Goal: Task Accomplishment & Management: Manage account settings

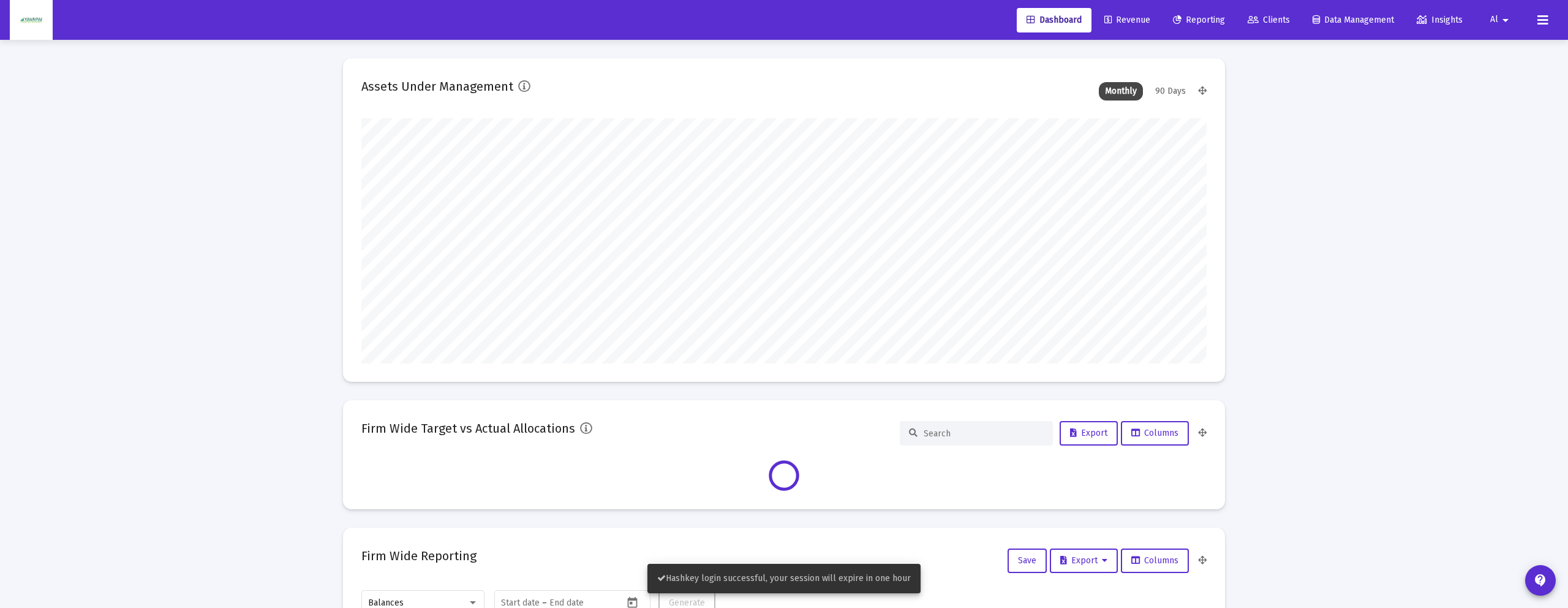
scroll to position [245, 845]
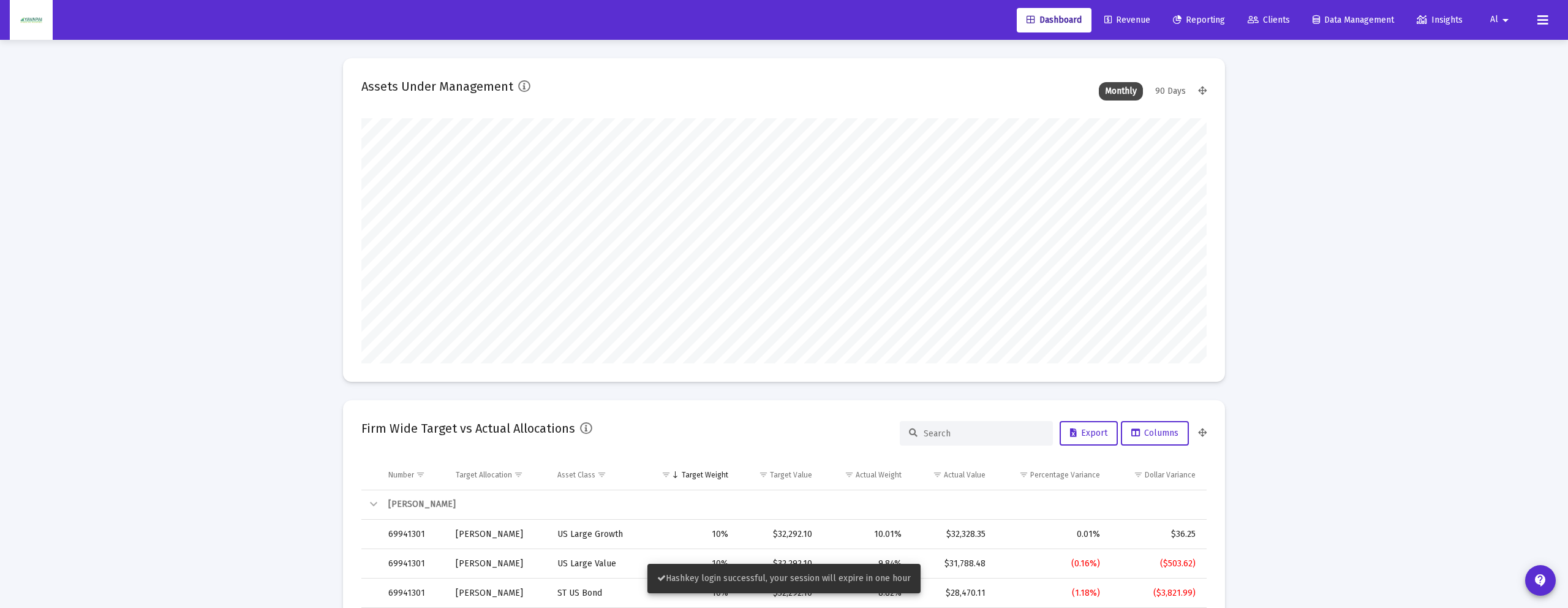
type input "[DATE]"
click at [1499, 19] on mat-icon "arrow_drop_down" at bounding box center [1505, 20] width 14 height 24
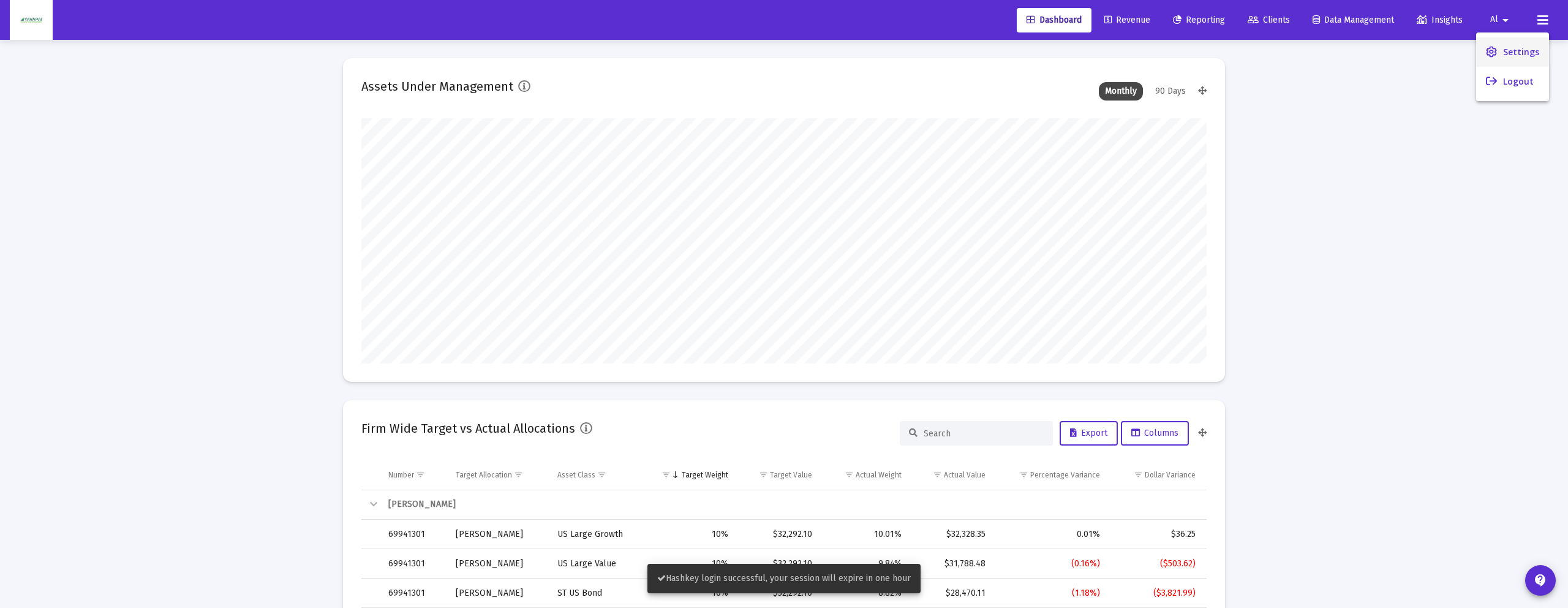
click at [1496, 41] on link "Settings" at bounding box center [1512, 52] width 72 height 30
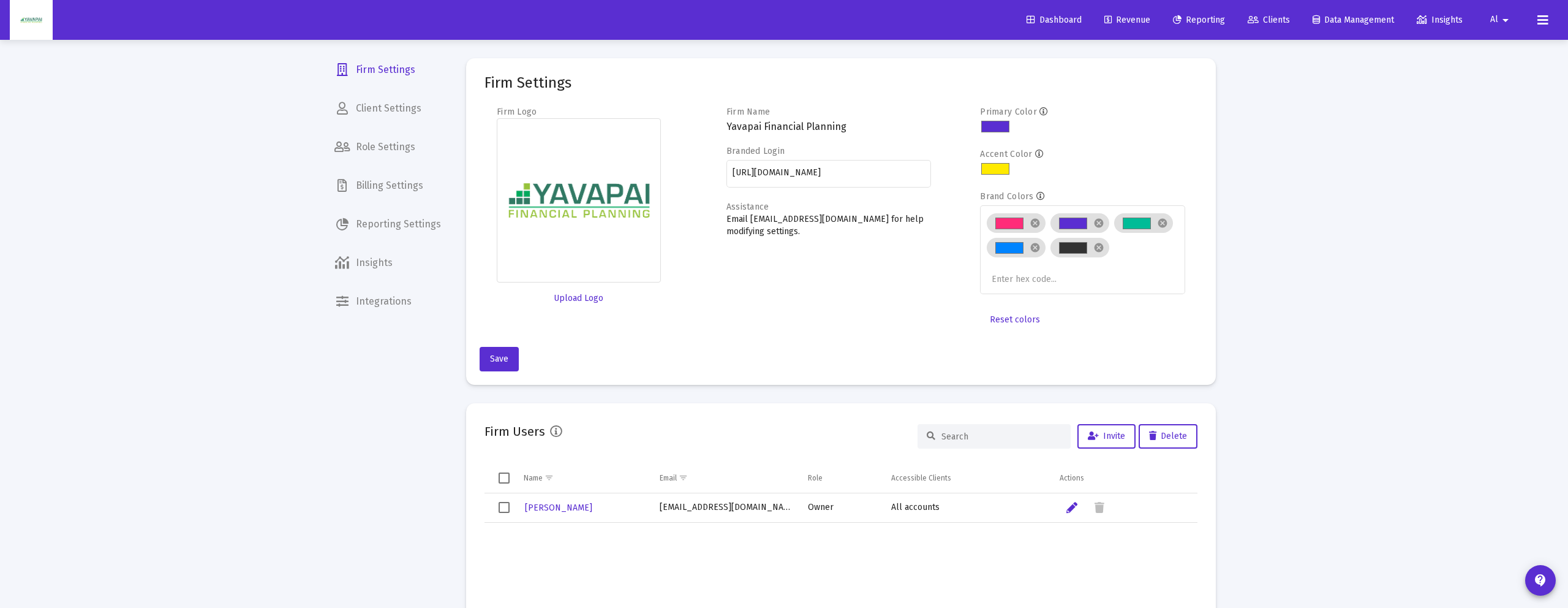
click at [1064, 13] on link "Dashboard" at bounding box center [1053, 20] width 74 height 24
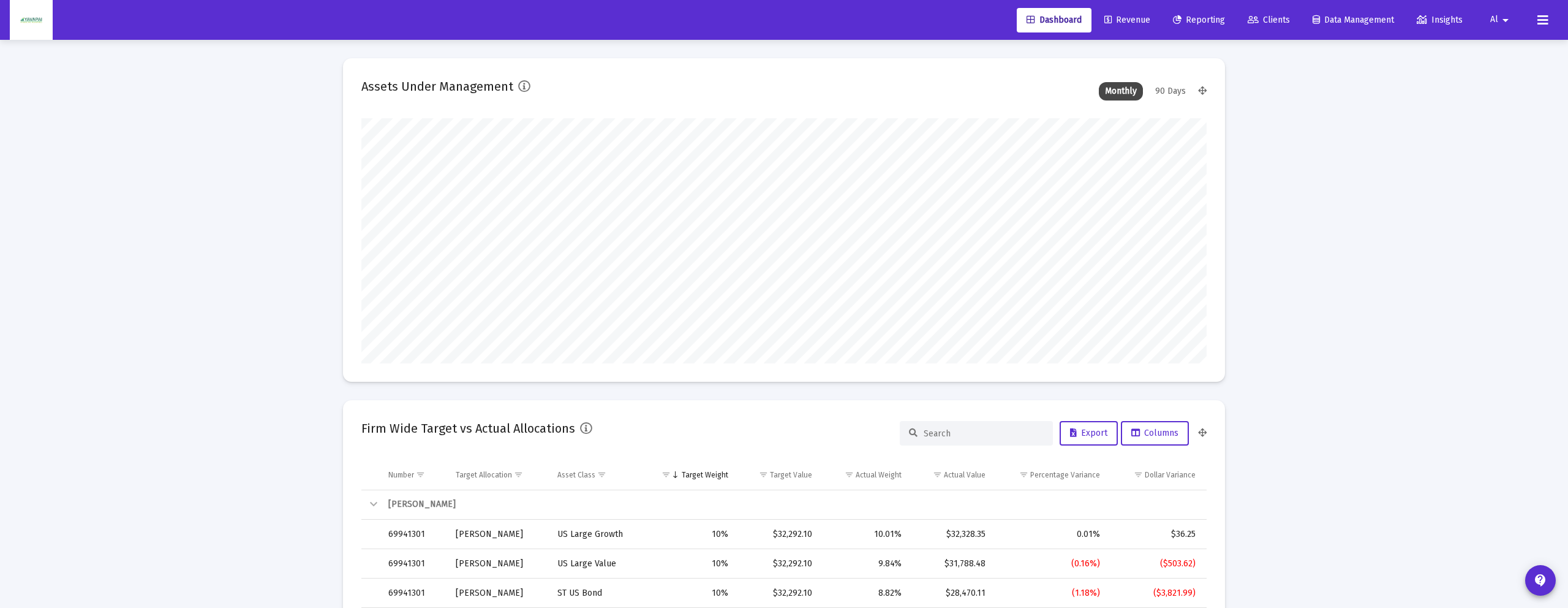
scroll to position [245, 455]
click at [1129, 30] on link "Revenue" at bounding box center [1127, 20] width 65 height 24
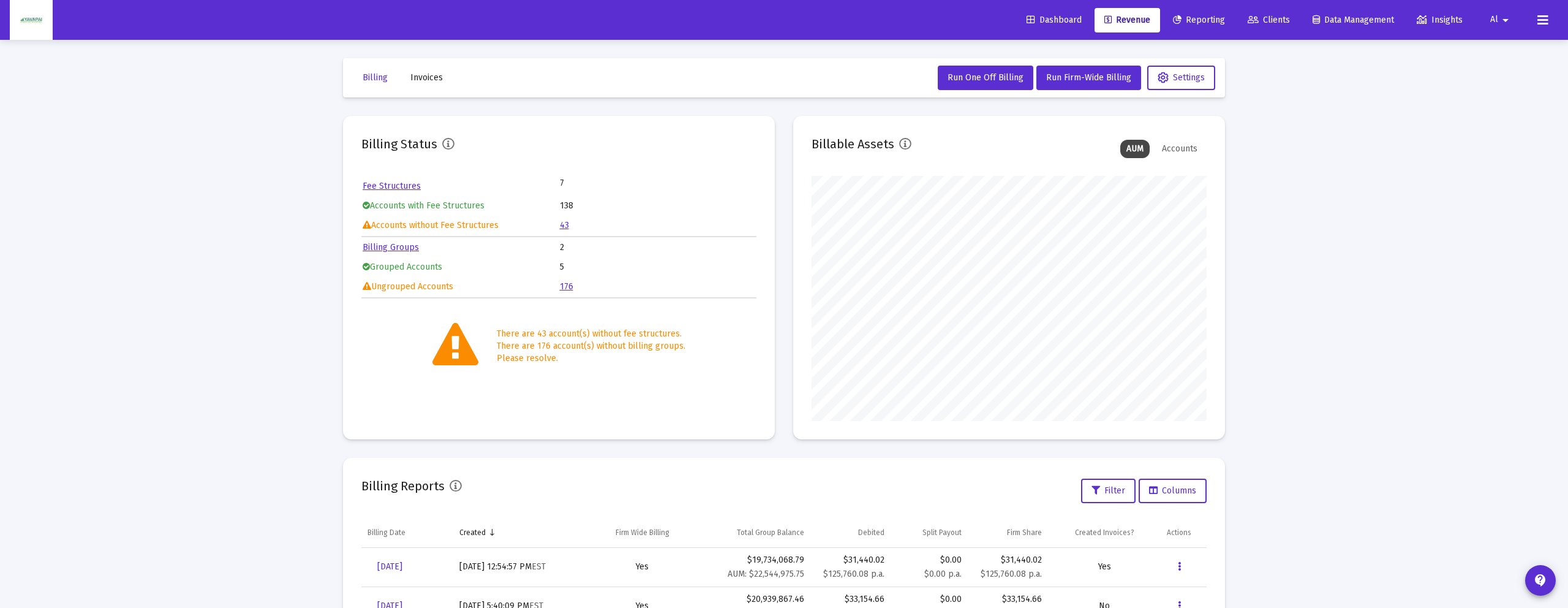
click at [430, 74] on span "Invoices" at bounding box center [426, 78] width 32 height 11
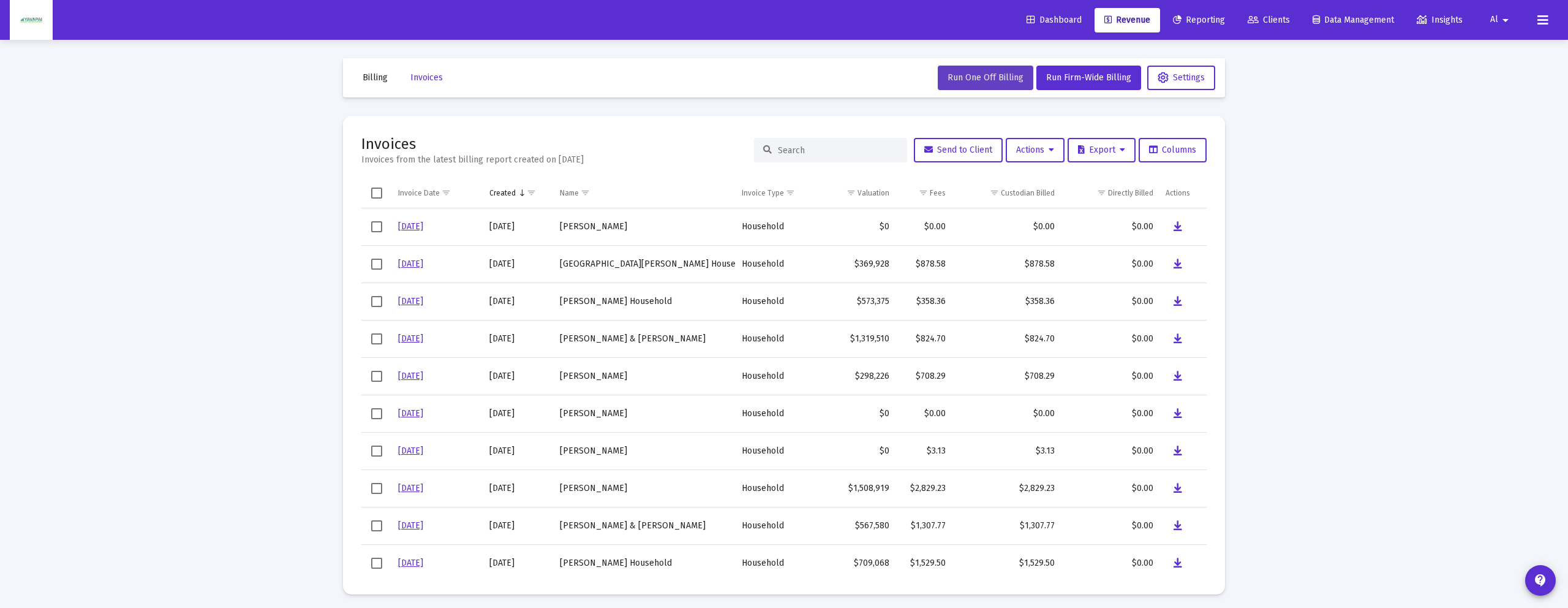
click at [987, 78] on span "Run One Off Billing" at bounding box center [985, 78] width 76 height 11
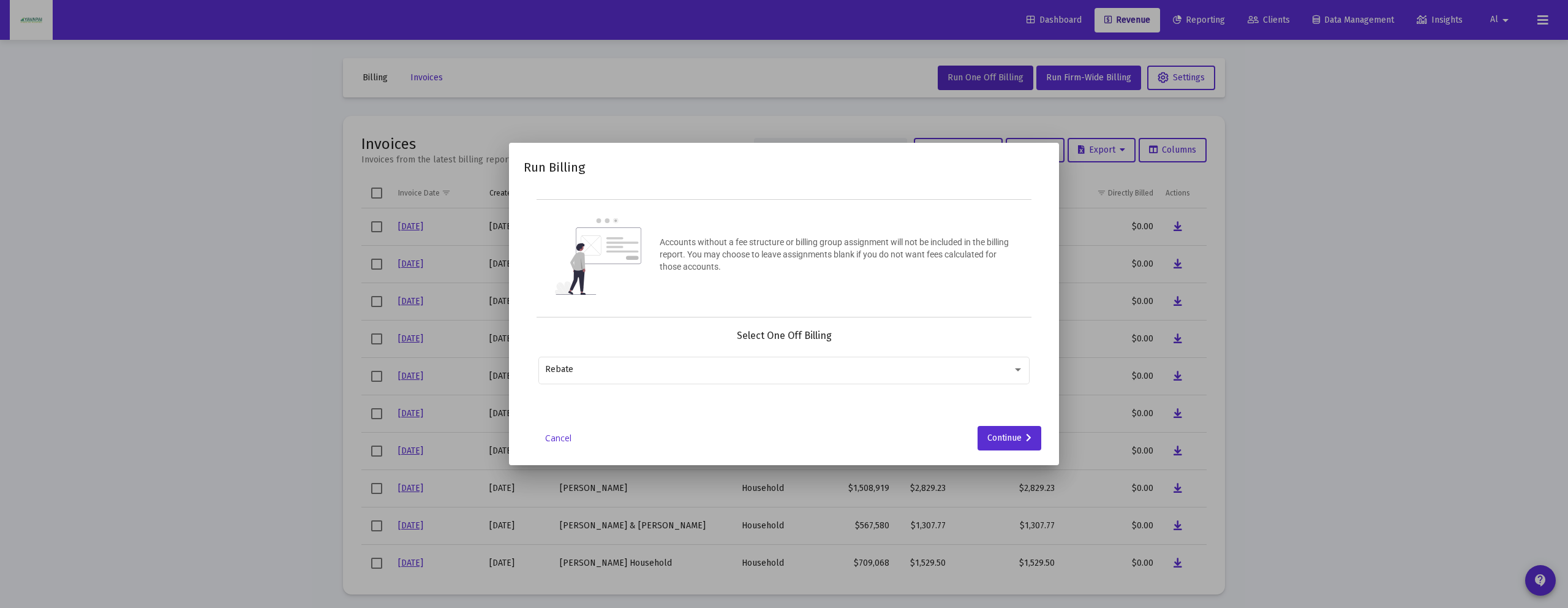
click at [730, 385] on div "Rebate" at bounding box center [783, 376] width 491 height 39
click at [720, 369] on div "Rebate" at bounding box center [779, 369] width 467 height 10
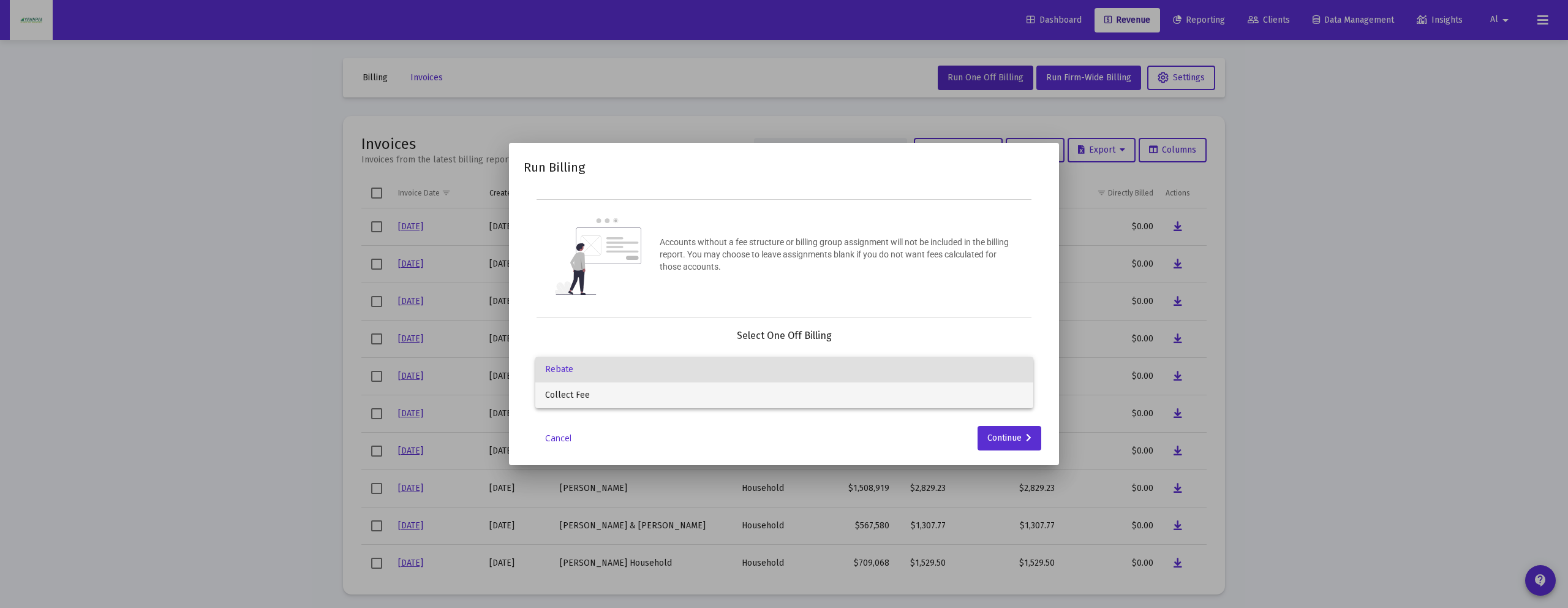
click at [659, 395] on span "Collect Fee" at bounding box center [784, 395] width 478 height 26
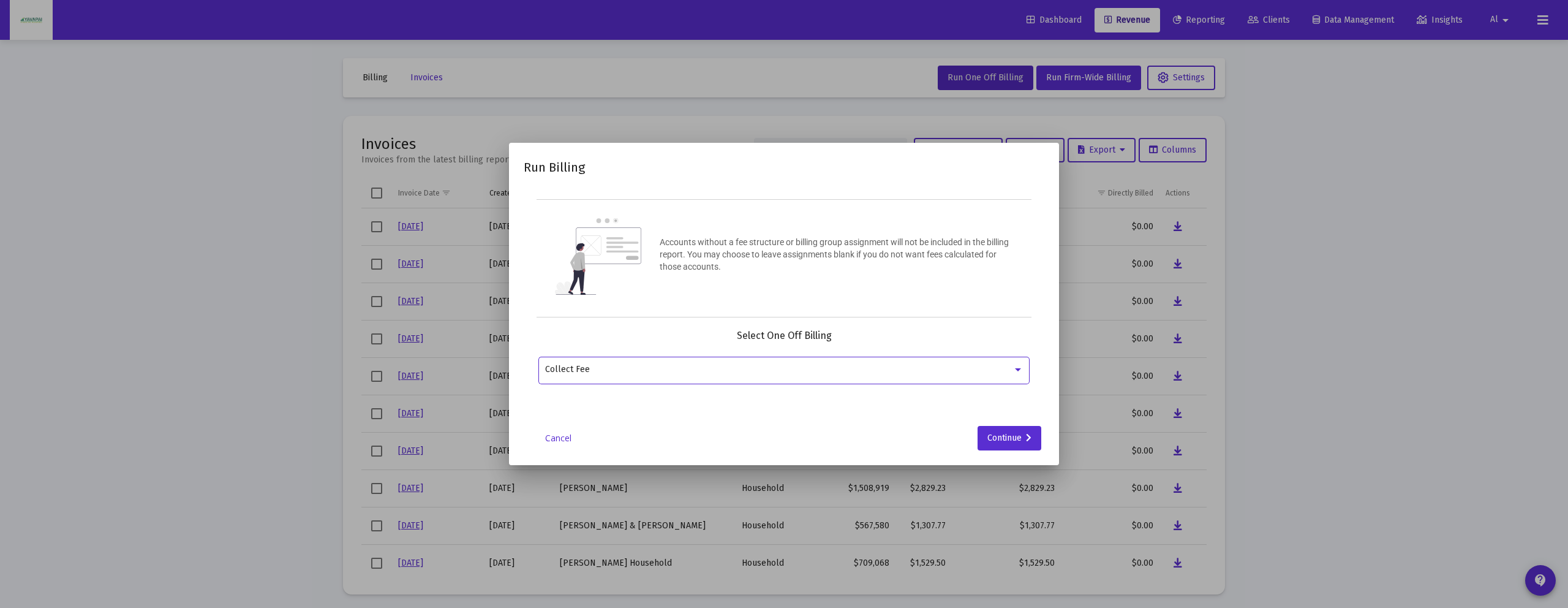
click at [672, 371] on div "Collect Fee" at bounding box center [779, 369] width 467 height 10
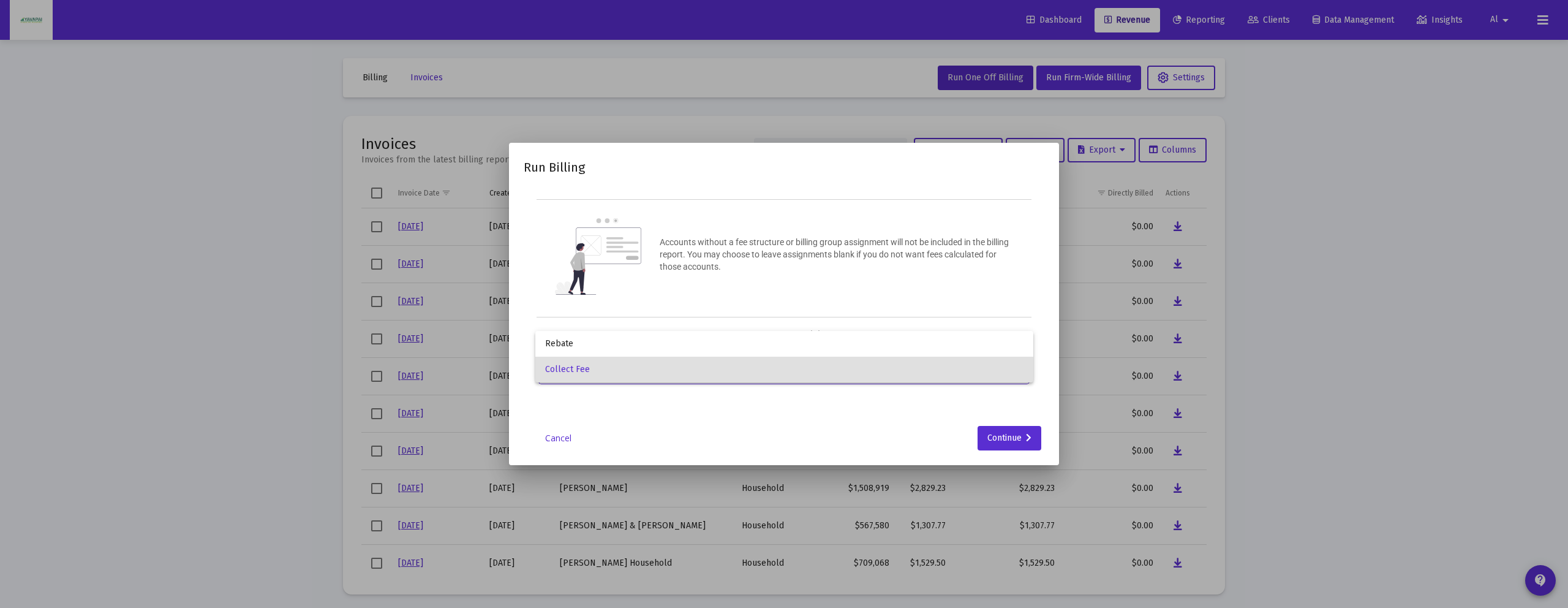
click at [972, 95] on div at bounding box center [784, 304] width 1568 height 608
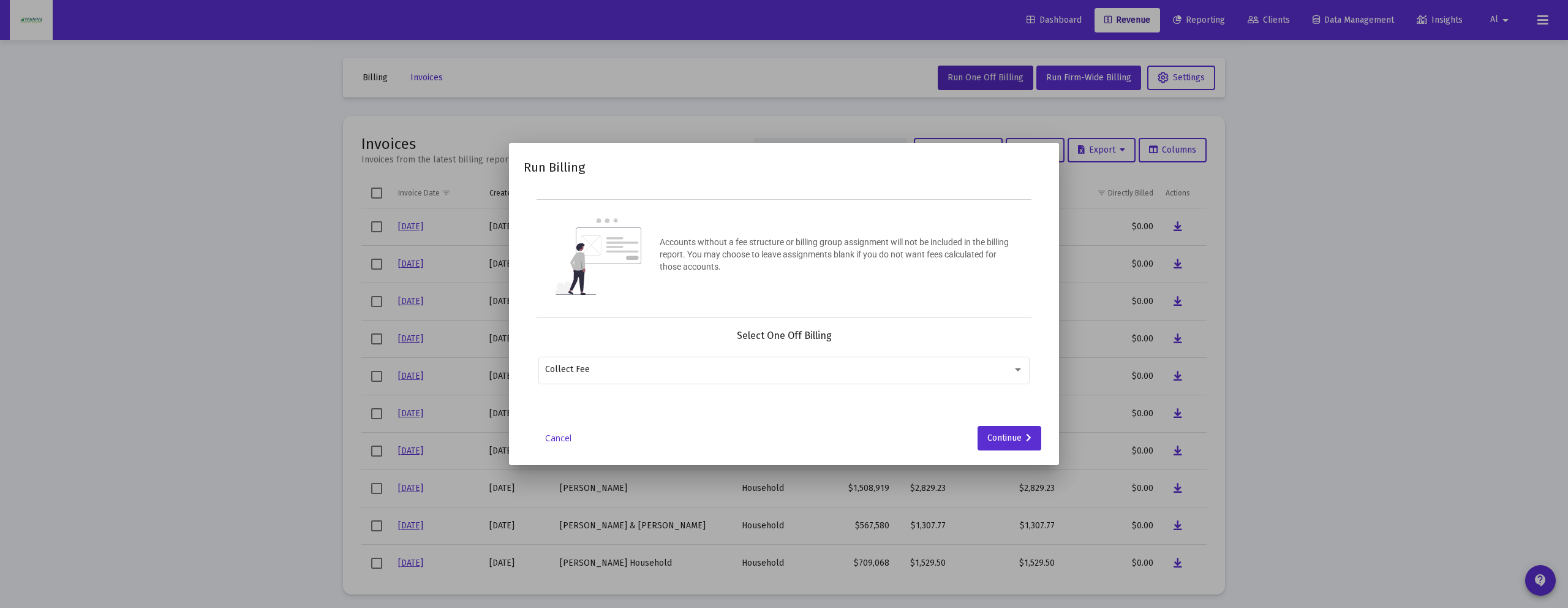
click at [567, 442] on link "Cancel" at bounding box center [558, 438] width 61 height 13
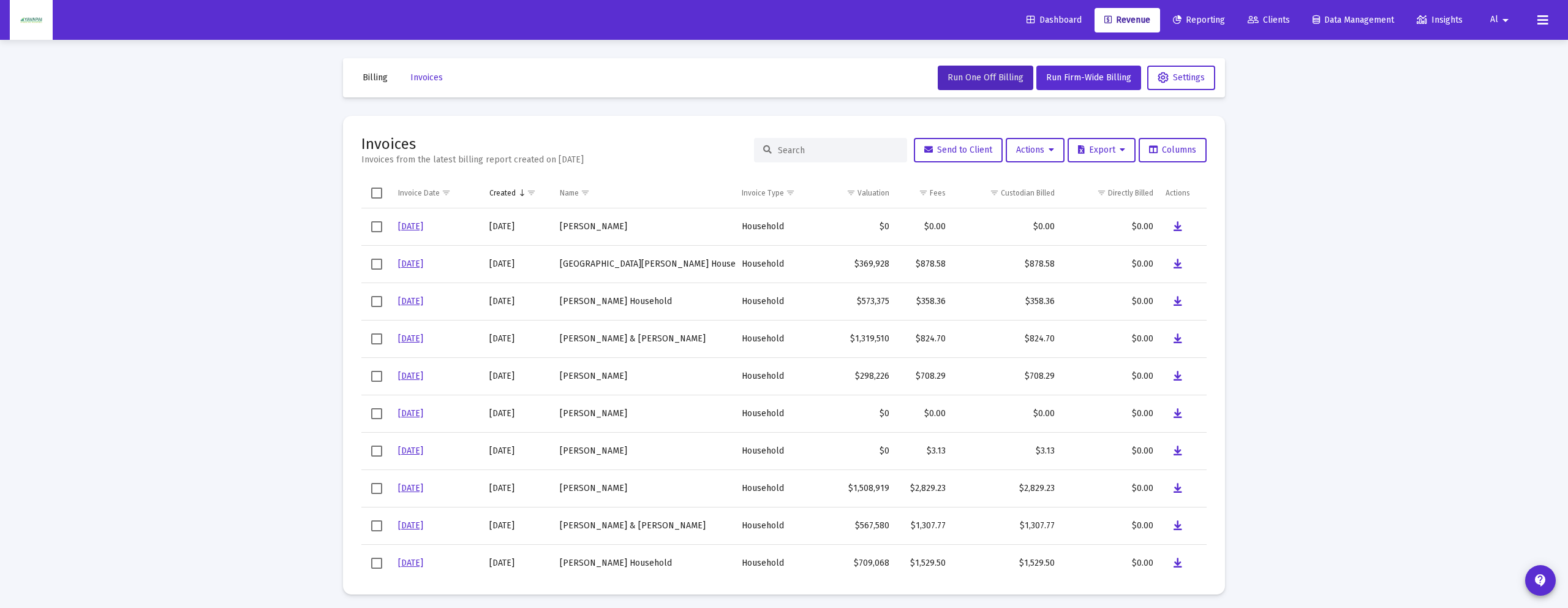
click at [1060, 22] on span "Dashboard" at bounding box center [1054, 20] width 55 height 11
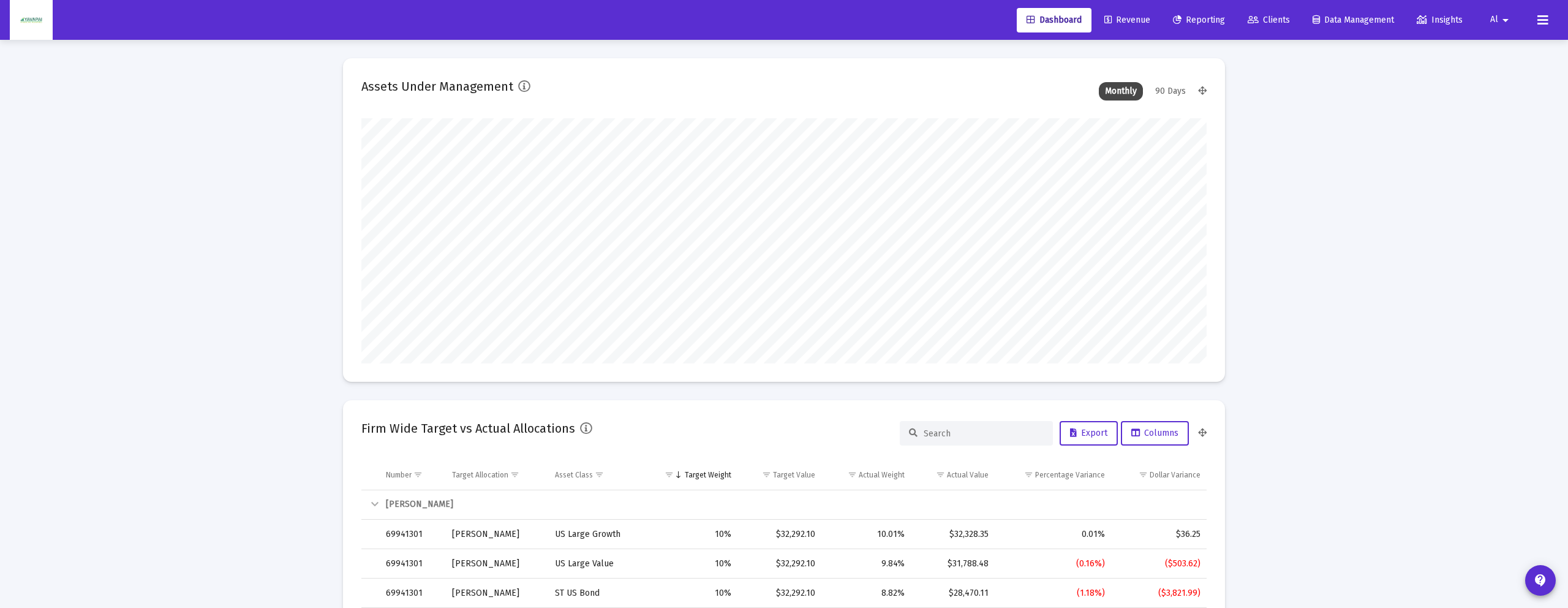
scroll to position [245, 455]
click at [1186, 21] on span "Reporting" at bounding box center [1198, 20] width 52 height 11
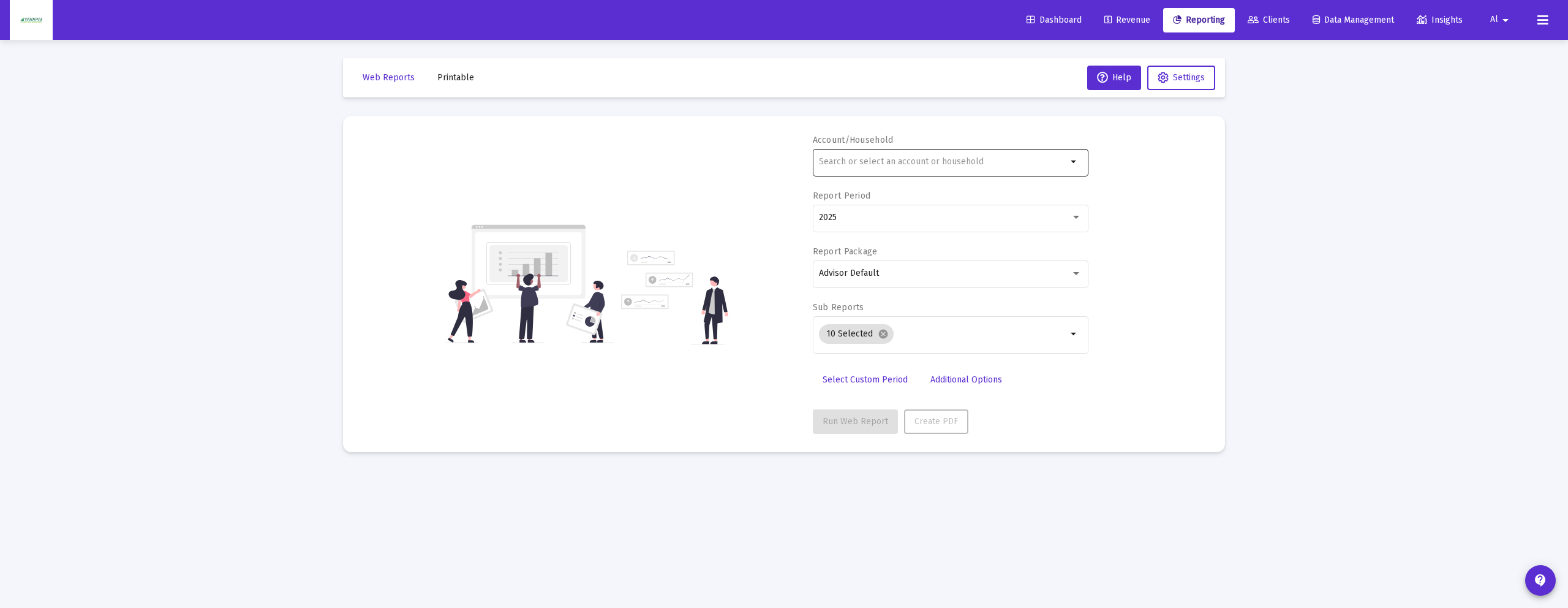
click at [889, 167] on div at bounding box center [942, 162] width 248 height 30
click at [896, 222] on span "XXXXX 011 [PERSON_NAME]" at bounding box center [955, 211] width 246 height 30
type input "[PERSON_NAME]"
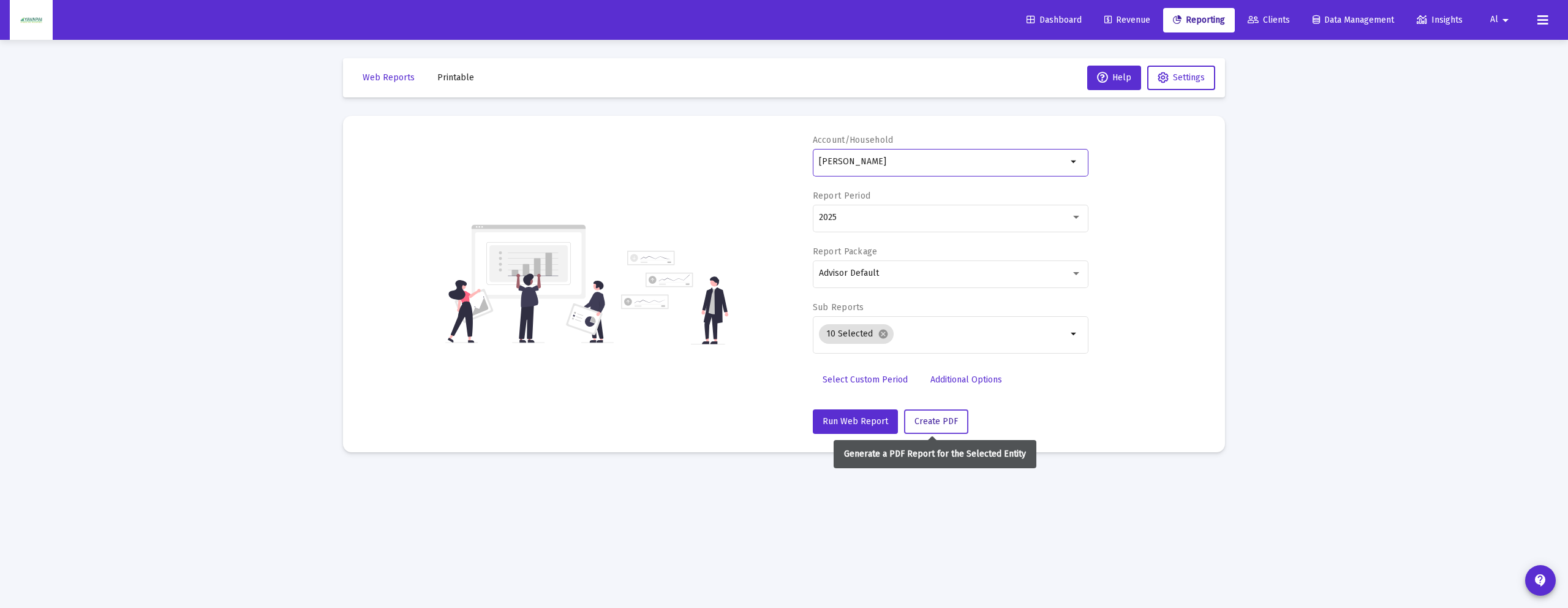
click at [933, 424] on span "Create PDF" at bounding box center [936, 422] width 44 height 11
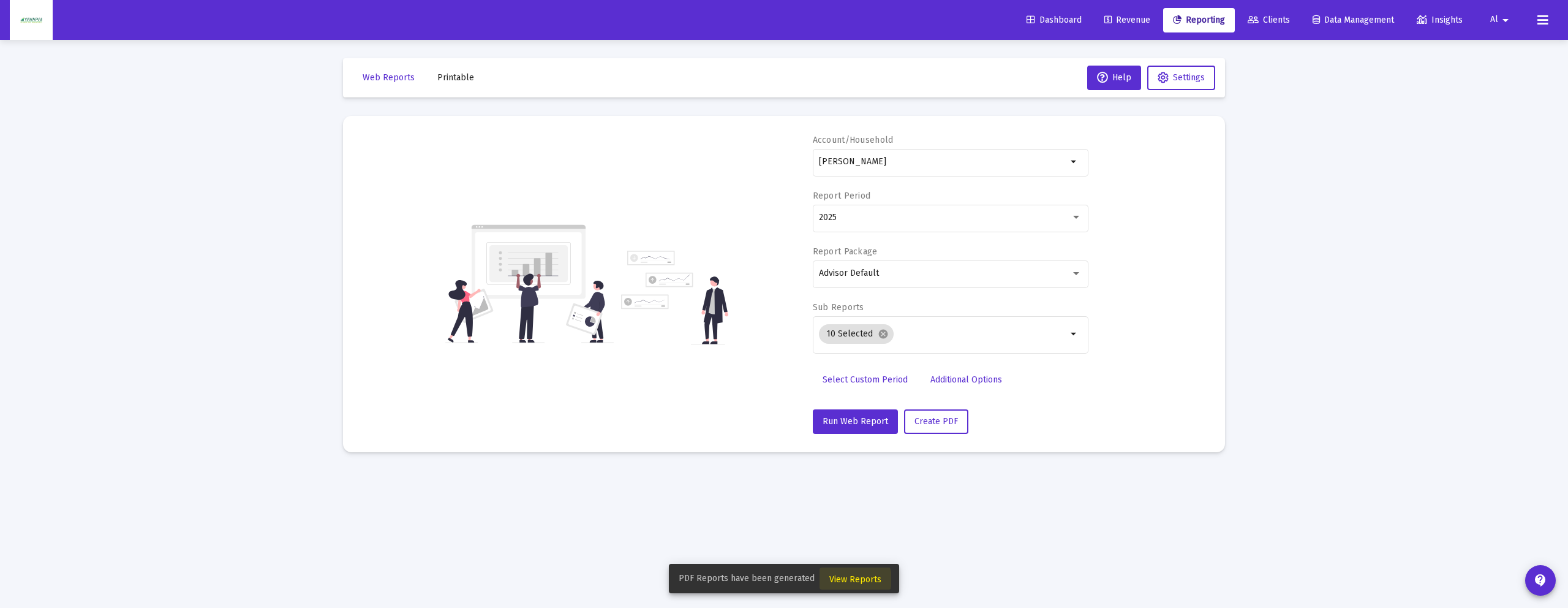
click at [852, 579] on span "View Reports" at bounding box center [855, 579] width 52 height 11
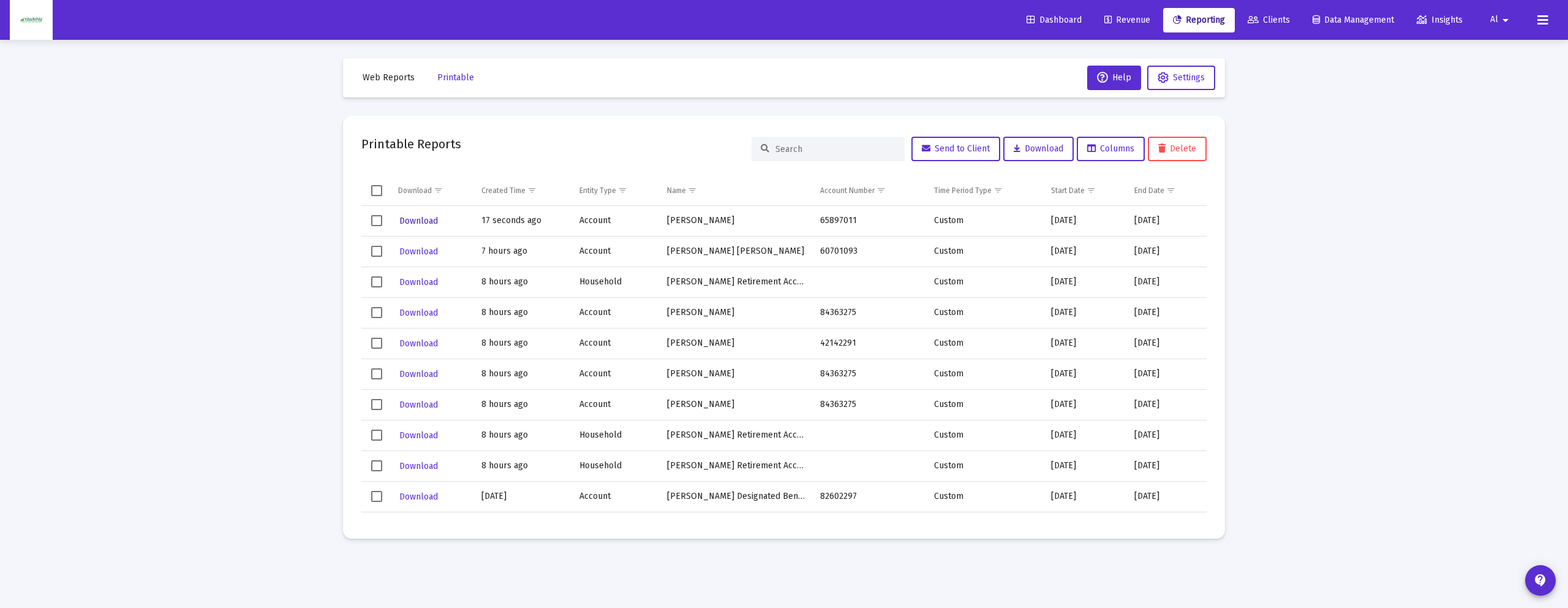
click at [421, 218] on span "Download" at bounding box center [418, 221] width 38 height 11
click at [379, 220] on span "Select row" at bounding box center [377, 220] width 11 height 11
click at [1181, 150] on span "Delete" at bounding box center [1177, 149] width 38 height 11
click at [1182, 79] on span "Settings" at bounding box center [1189, 78] width 32 height 11
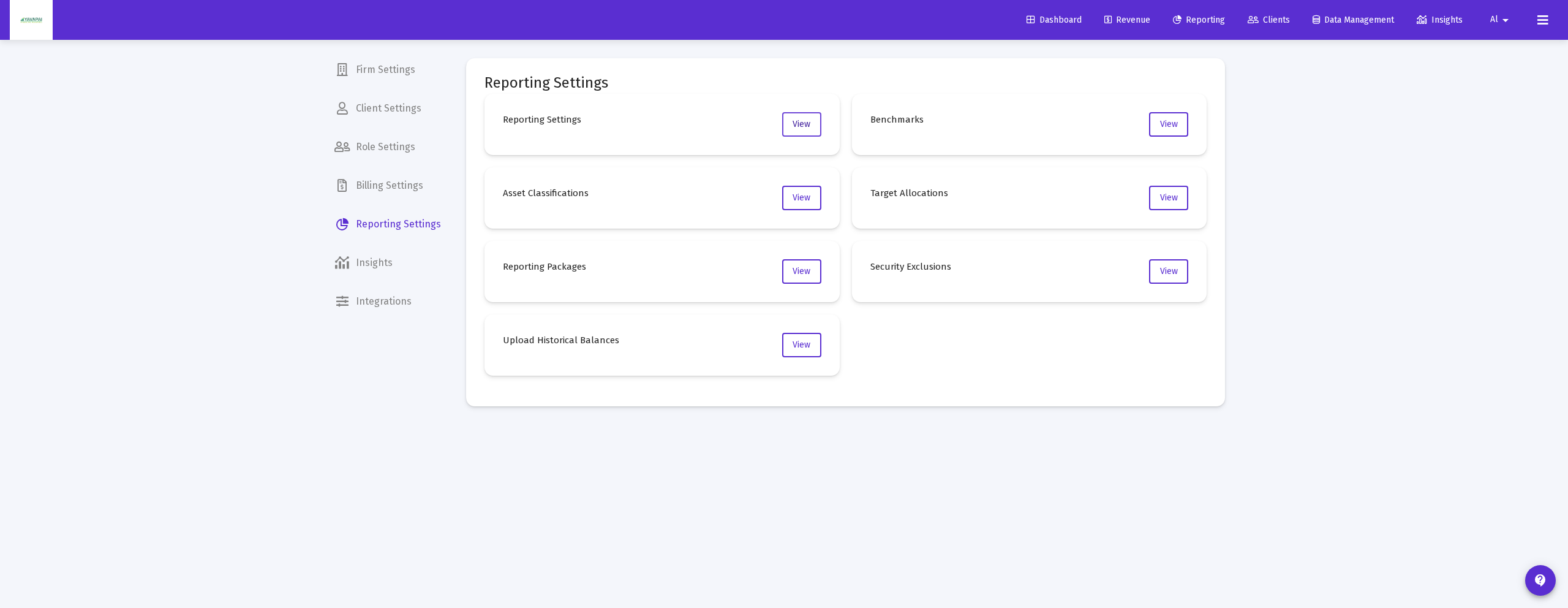
click at [794, 124] on span "View" at bounding box center [801, 124] width 18 height 11
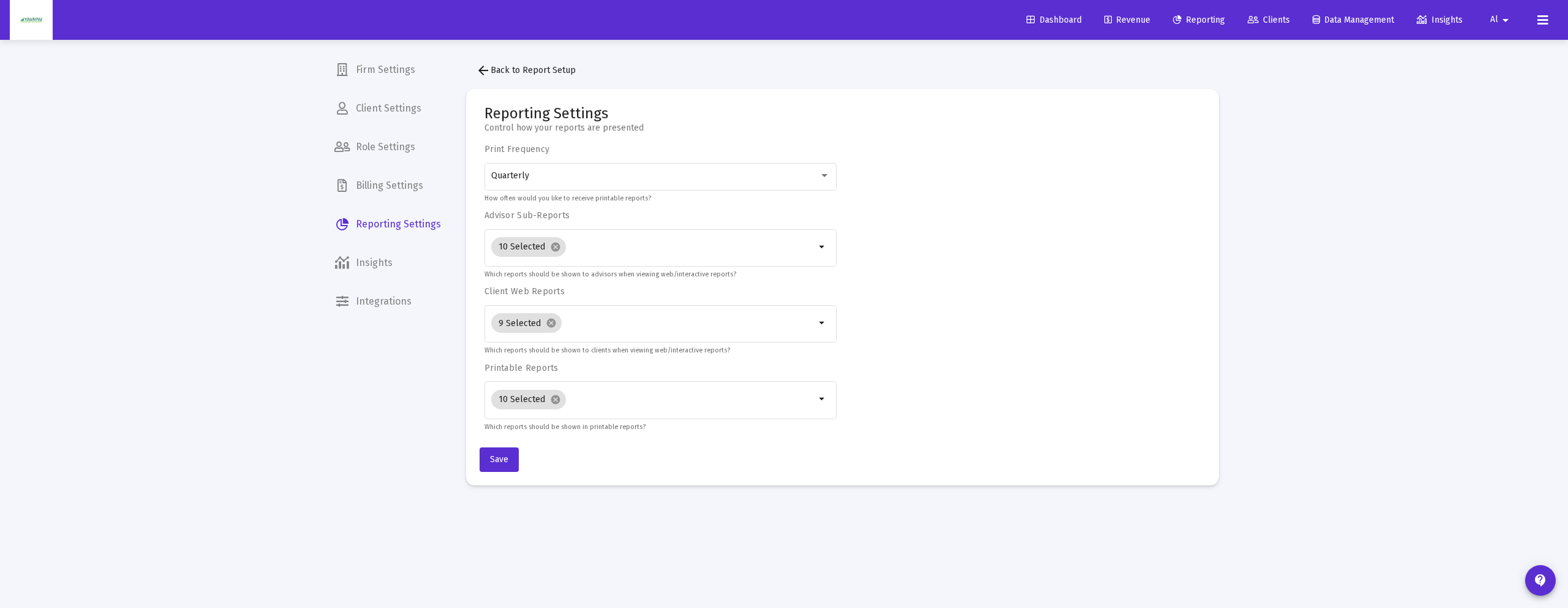
click at [406, 226] on span "Reporting Settings" at bounding box center [388, 224] width 126 height 30
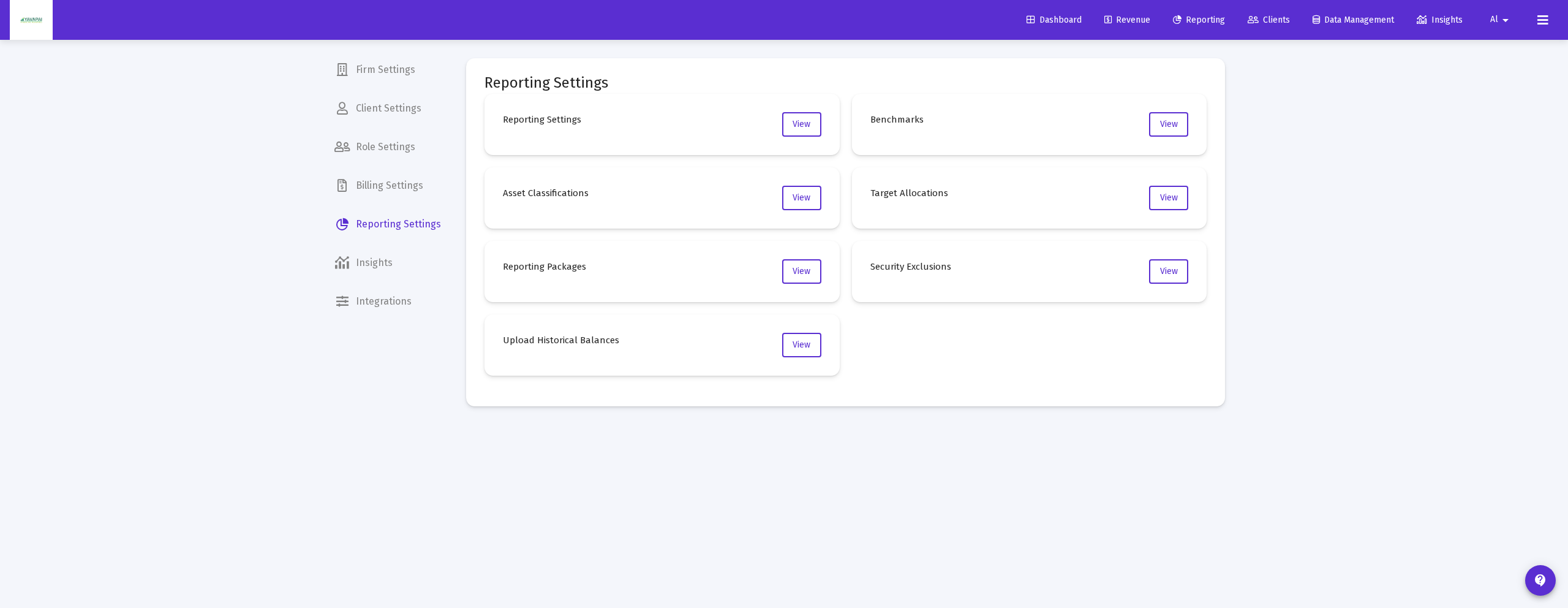
click at [388, 265] on span "Insights" at bounding box center [388, 262] width 126 height 30
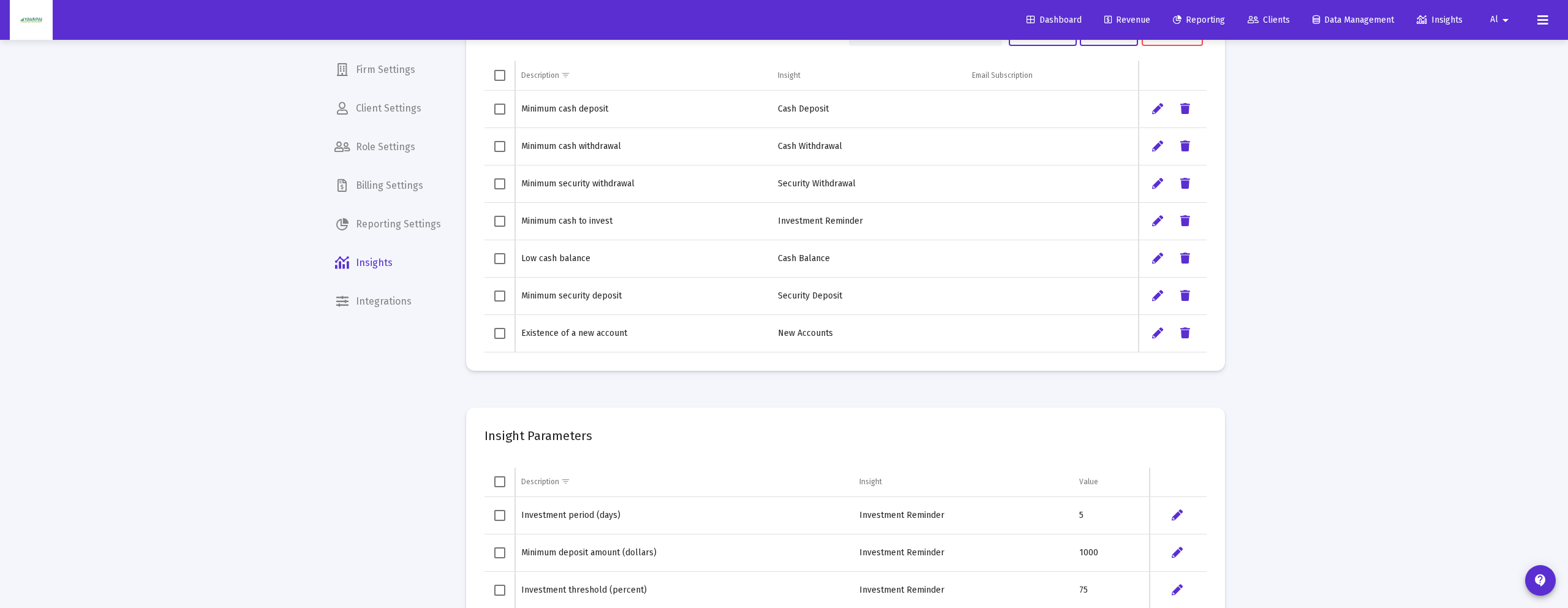
scroll to position [56, 0]
click at [401, 176] on span "Billing Settings" at bounding box center [388, 185] width 126 height 30
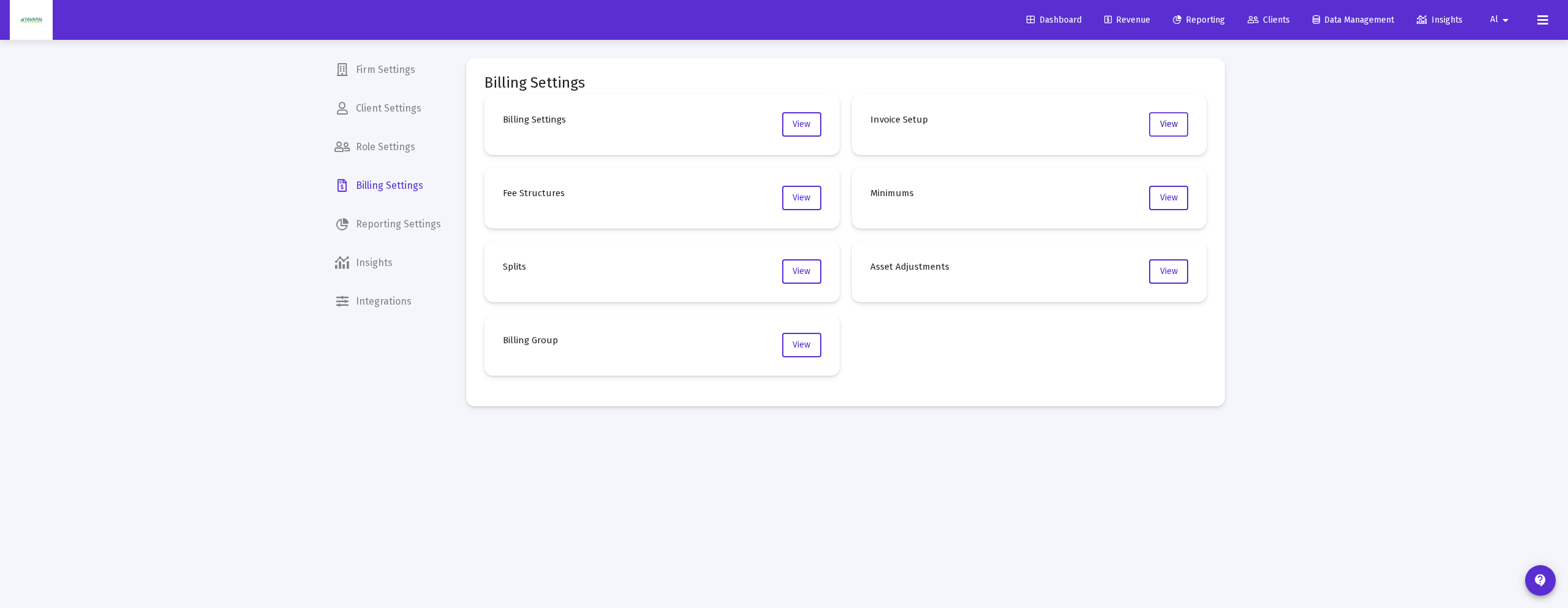
click at [1174, 123] on span "View" at bounding box center [1169, 124] width 18 height 11
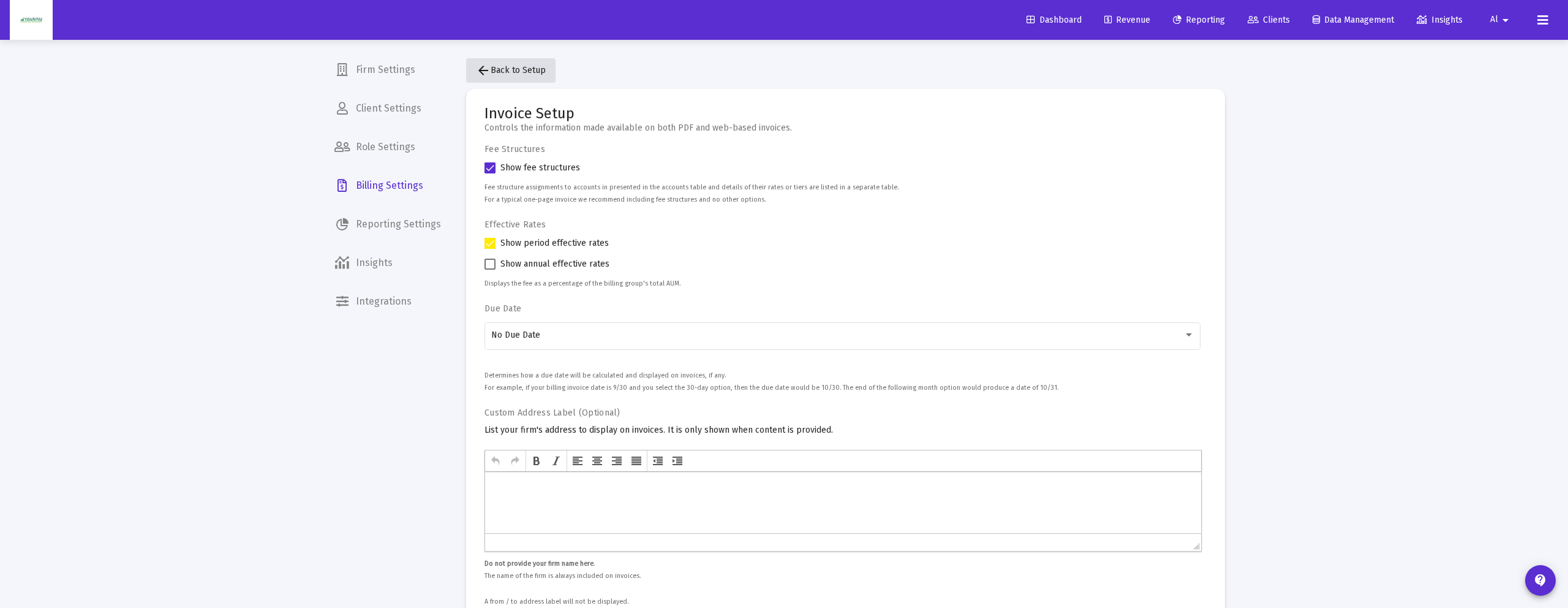
click at [489, 76] on mat-icon "arrow_back" at bounding box center [483, 70] width 14 height 14
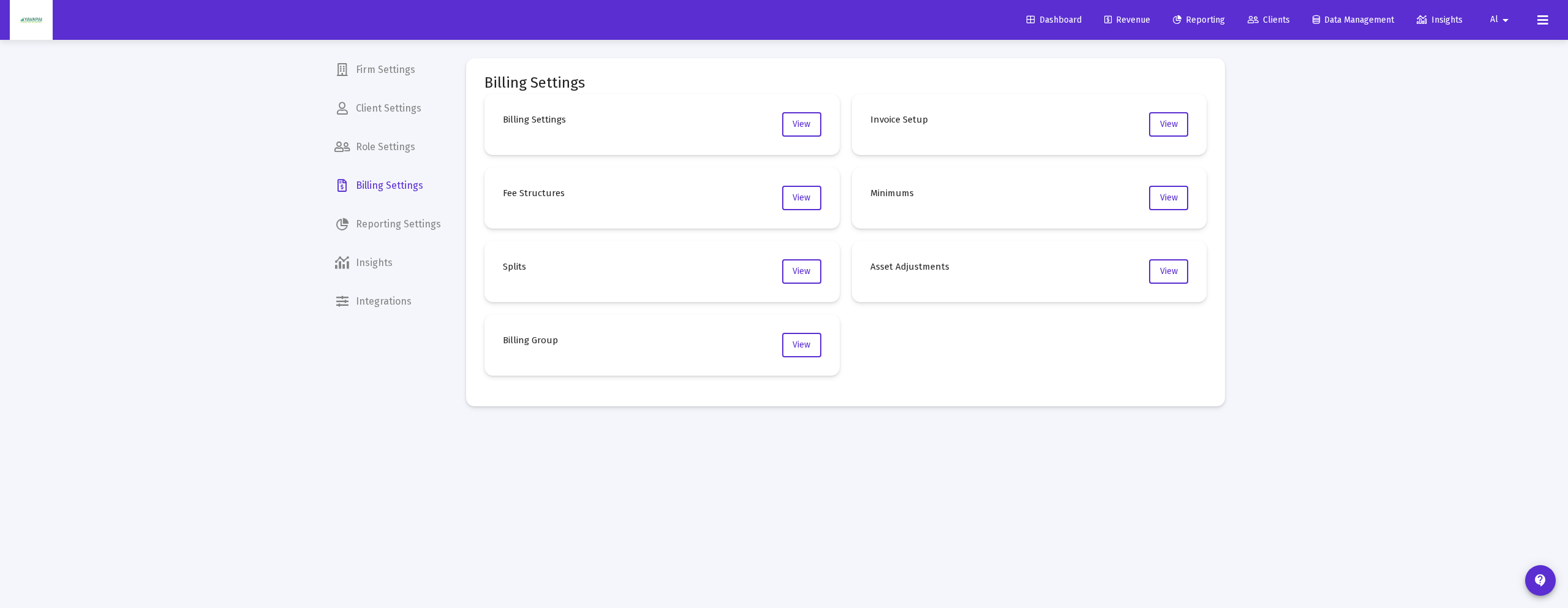
click at [397, 223] on span "Reporting Settings" at bounding box center [388, 224] width 126 height 30
click at [815, 116] on button "View" at bounding box center [802, 124] width 39 height 24
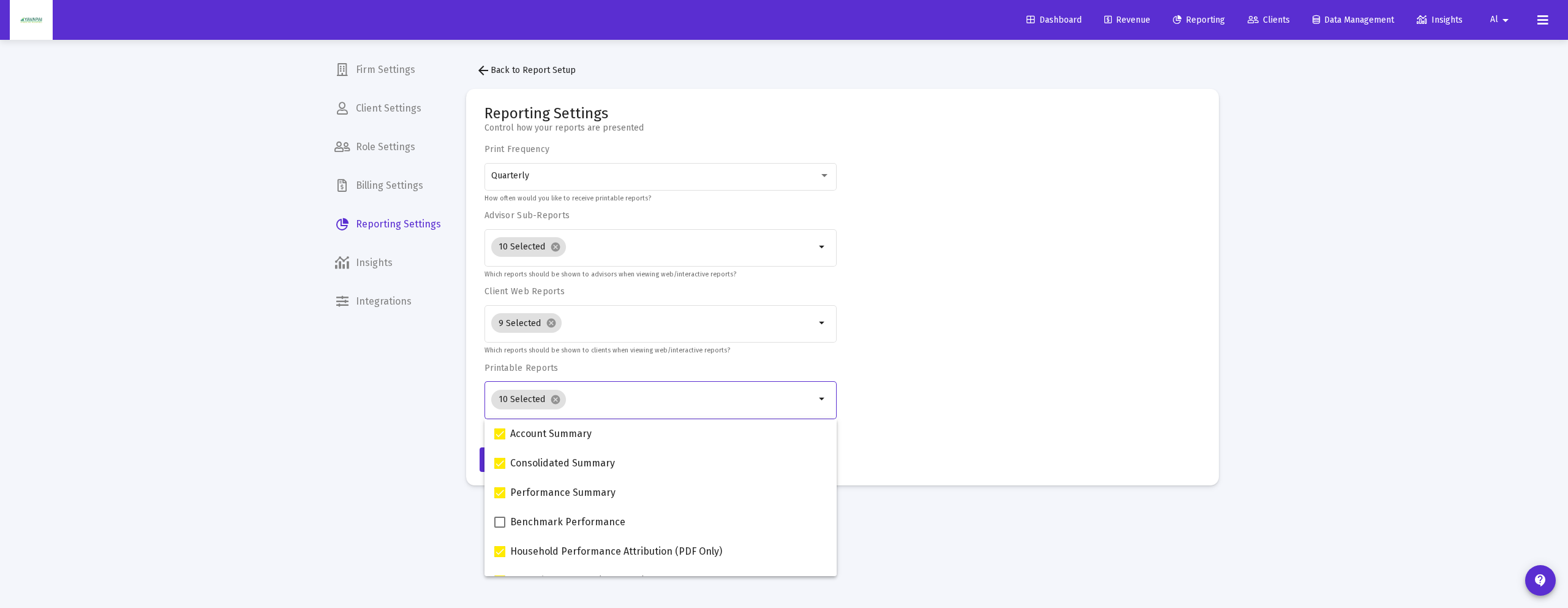
click at [624, 398] on input "Selection" at bounding box center [694, 399] width 245 height 10
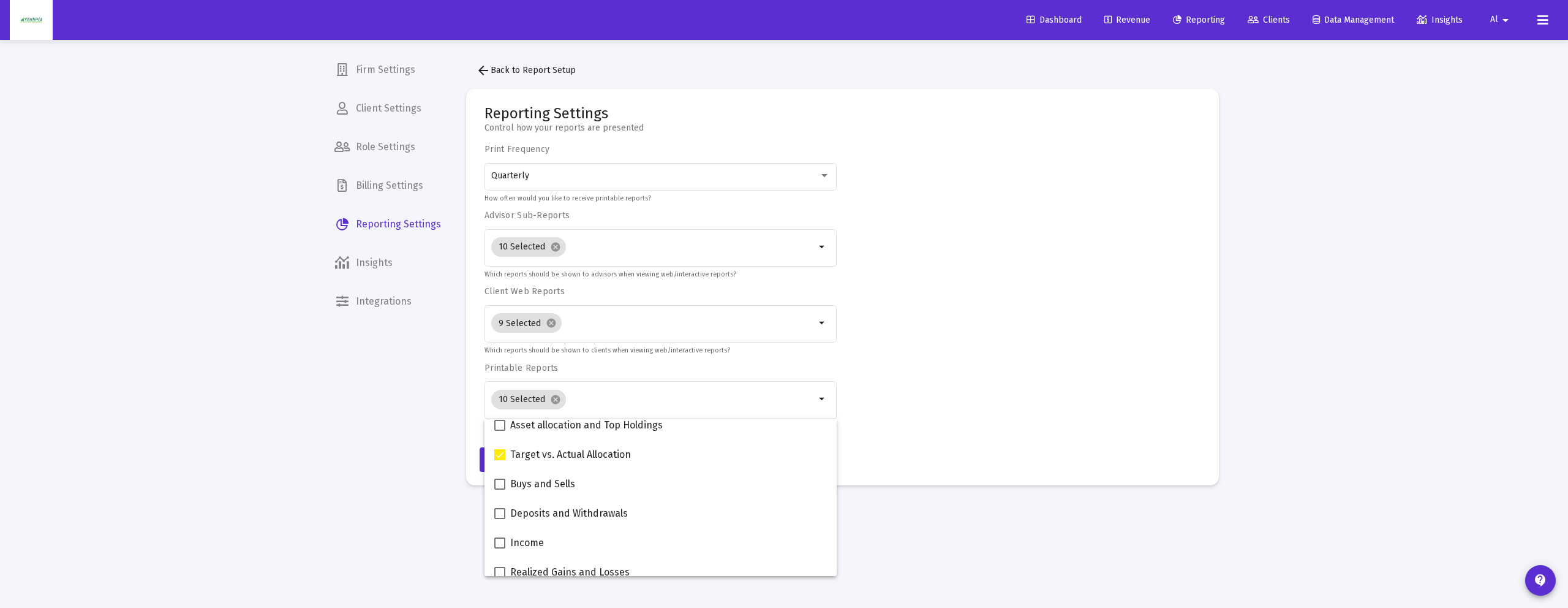
click at [1023, 410] on div "Print Frequency Quarterly How often would you like to receive printable reports…" at bounding box center [842, 288] width 716 height 288
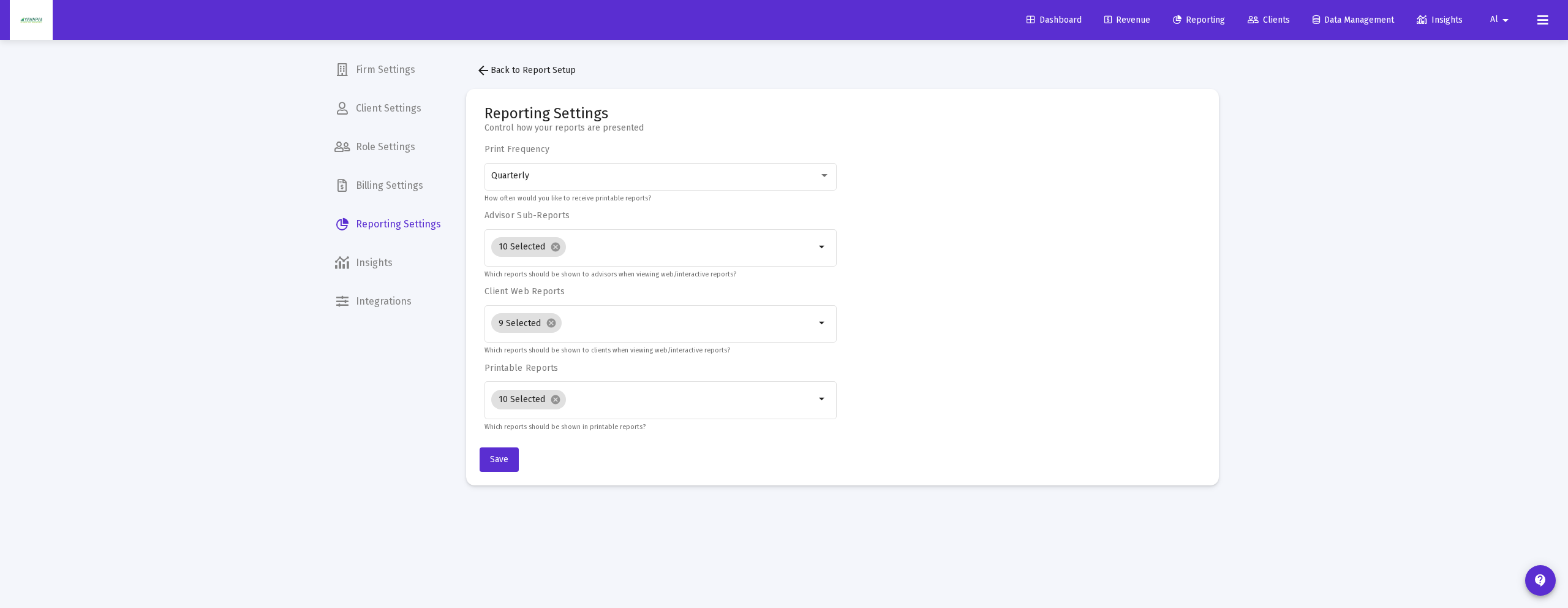
click at [390, 186] on span "Billing Settings" at bounding box center [388, 185] width 126 height 30
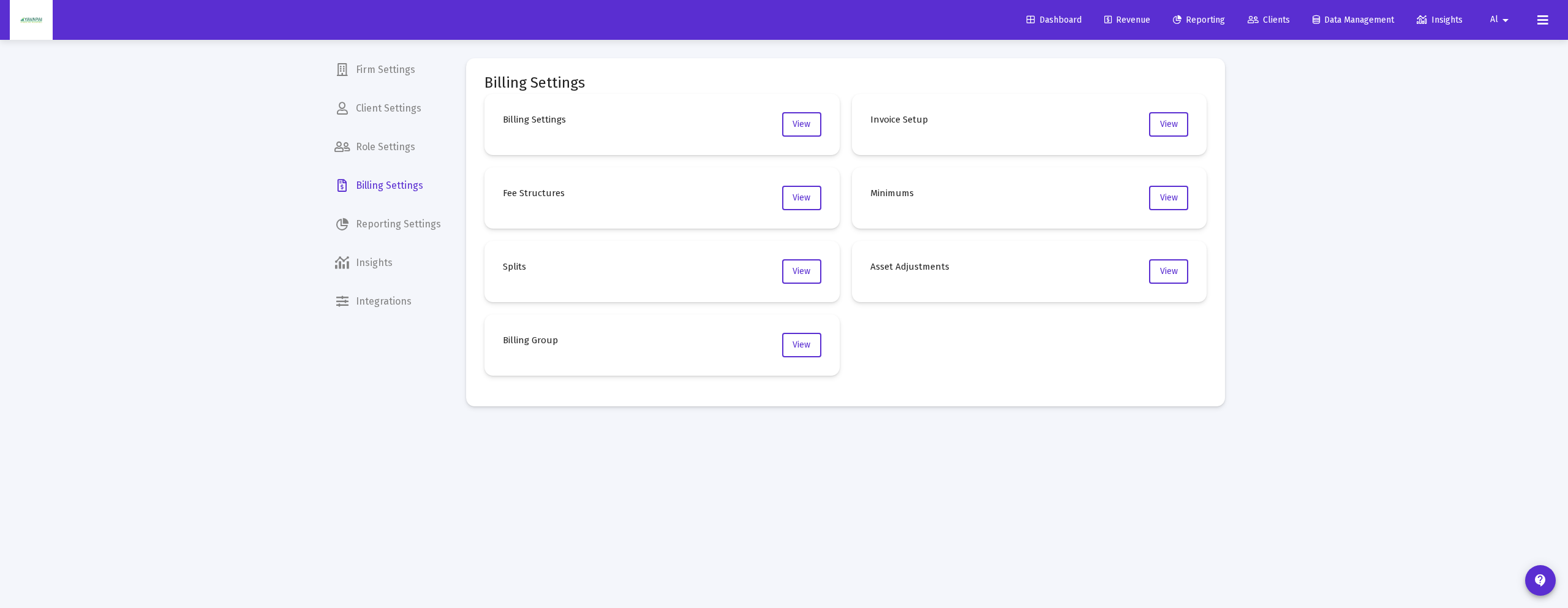
click at [398, 154] on span "Role Settings" at bounding box center [388, 147] width 126 height 30
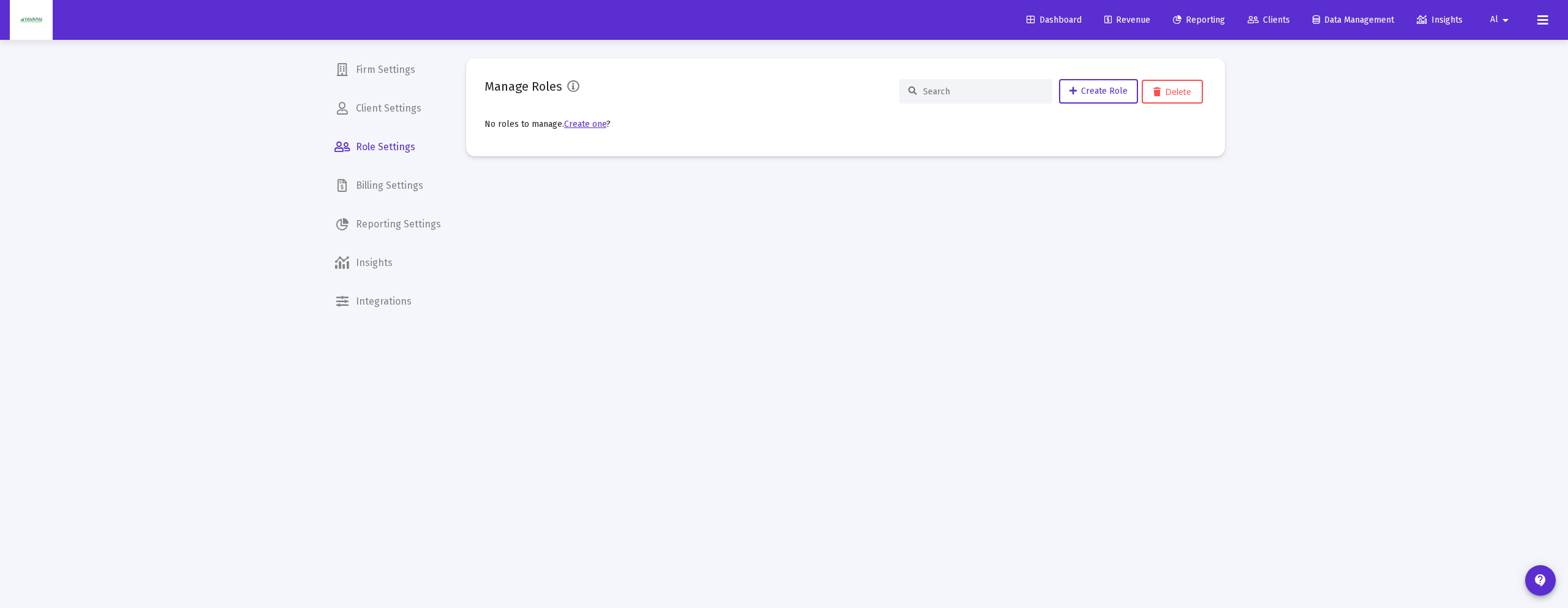
click at [389, 104] on span "Client Settings" at bounding box center [388, 108] width 126 height 30
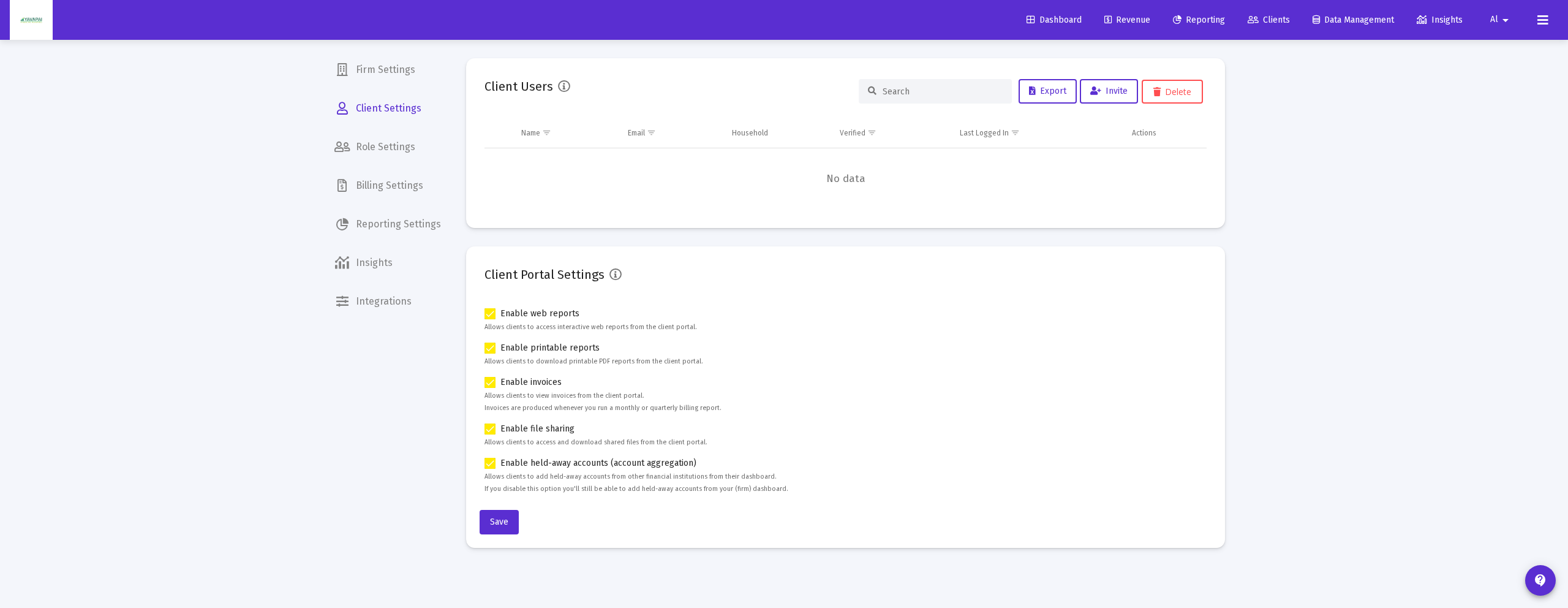
click at [393, 74] on span "Firm Settings" at bounding box center [388, 70] width 126 height 30
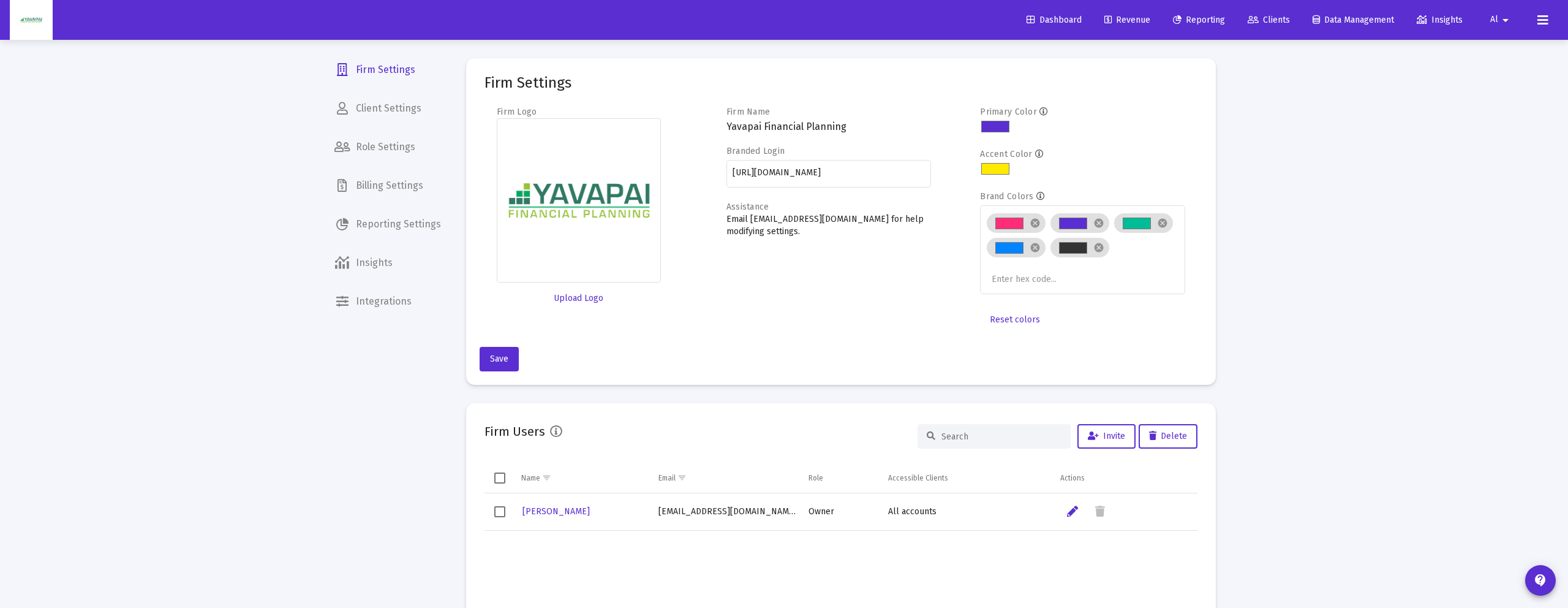
click at [381, 216] on span "Reporting Settings" at bounding box center [388, 224] width 126 height 30
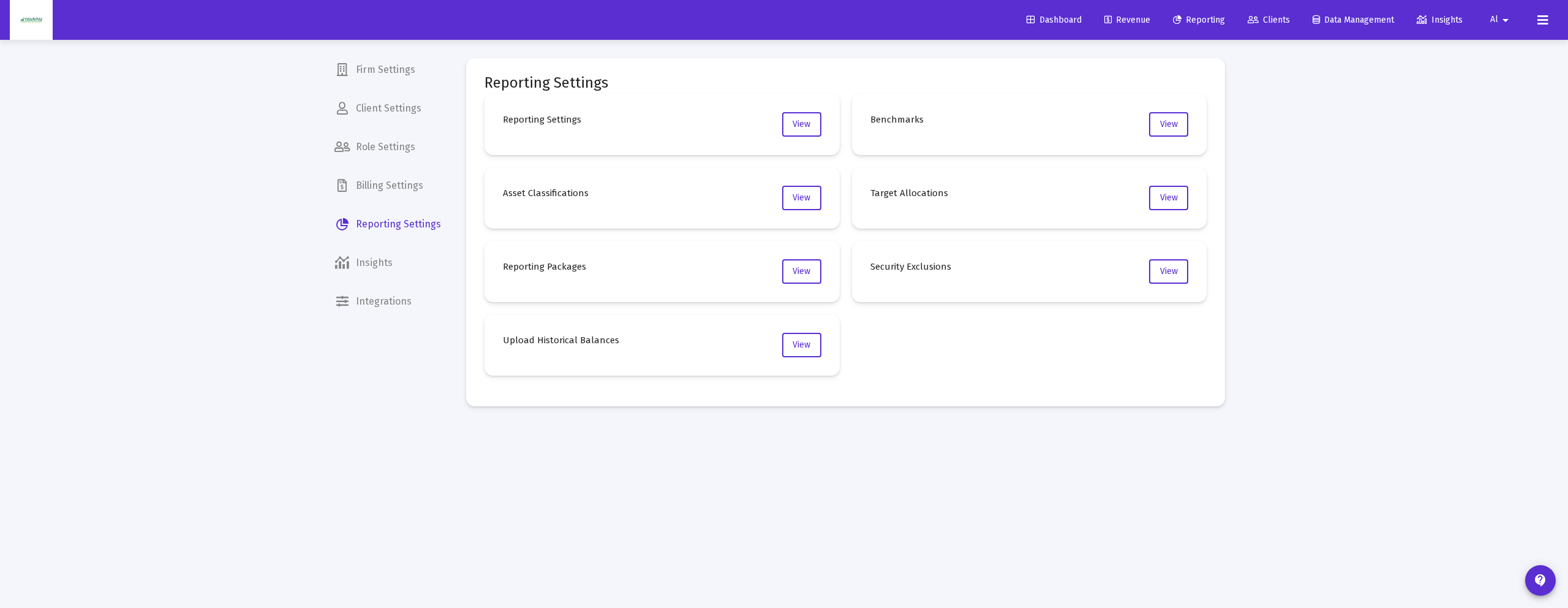
click at [396, 187] on span "Billing Settings" at bounding box center [388, 185] width 126 height 30
click at [1165, 124] on span "View" at bounding box center [1169, 124] width 18 height 11
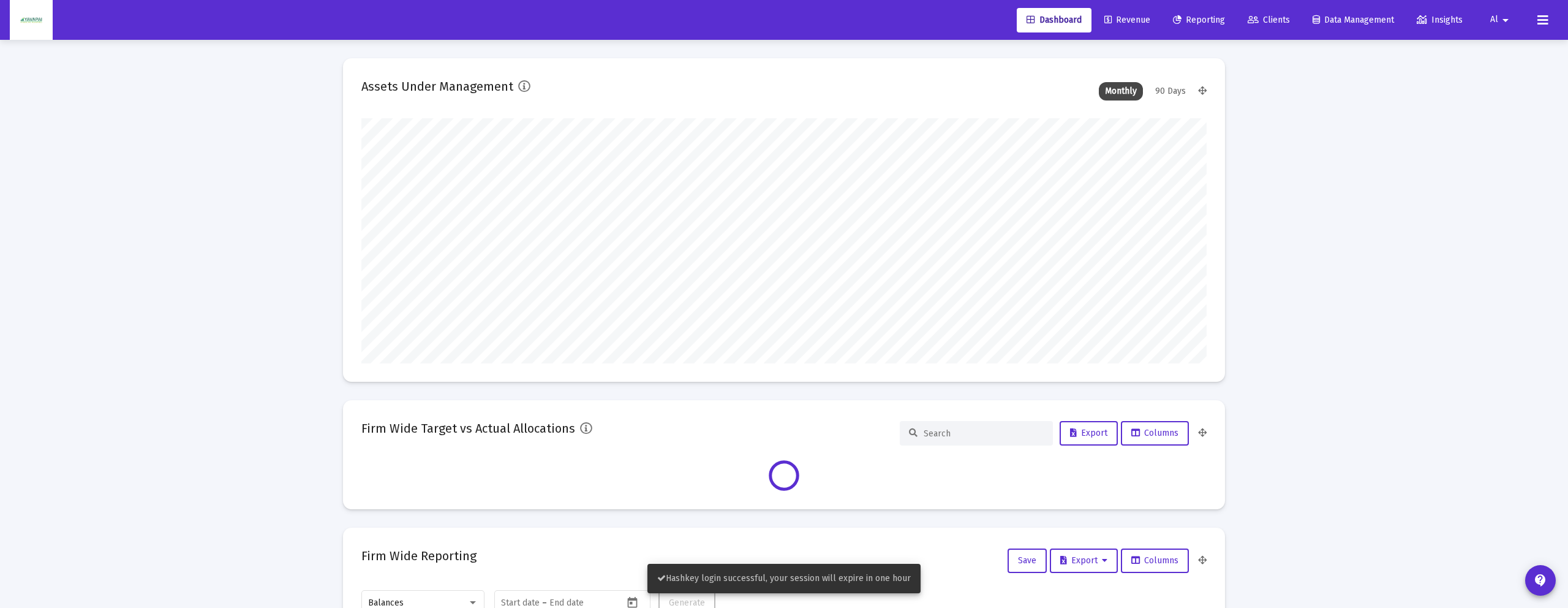
type input "[DATE]"
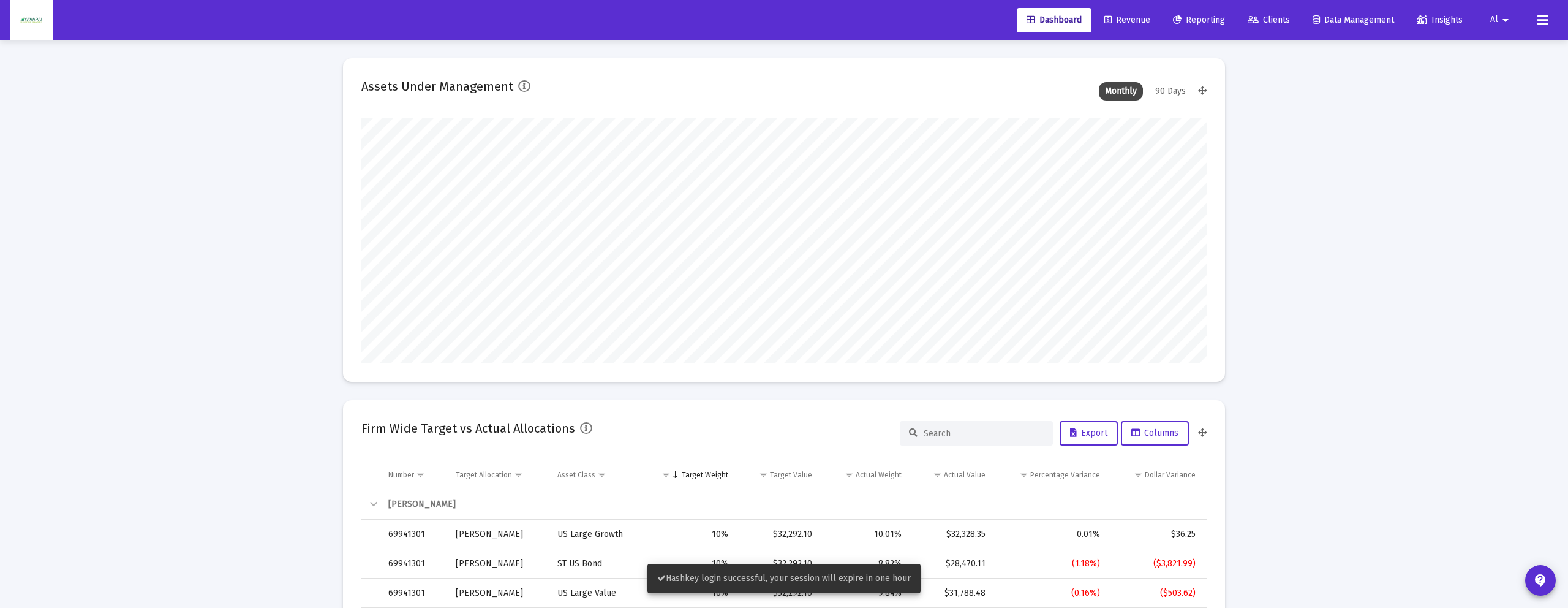
scroll to position [245, 395]
click at [1172, 24] on icon at bounding box center [1177, 21] width 9 height 9
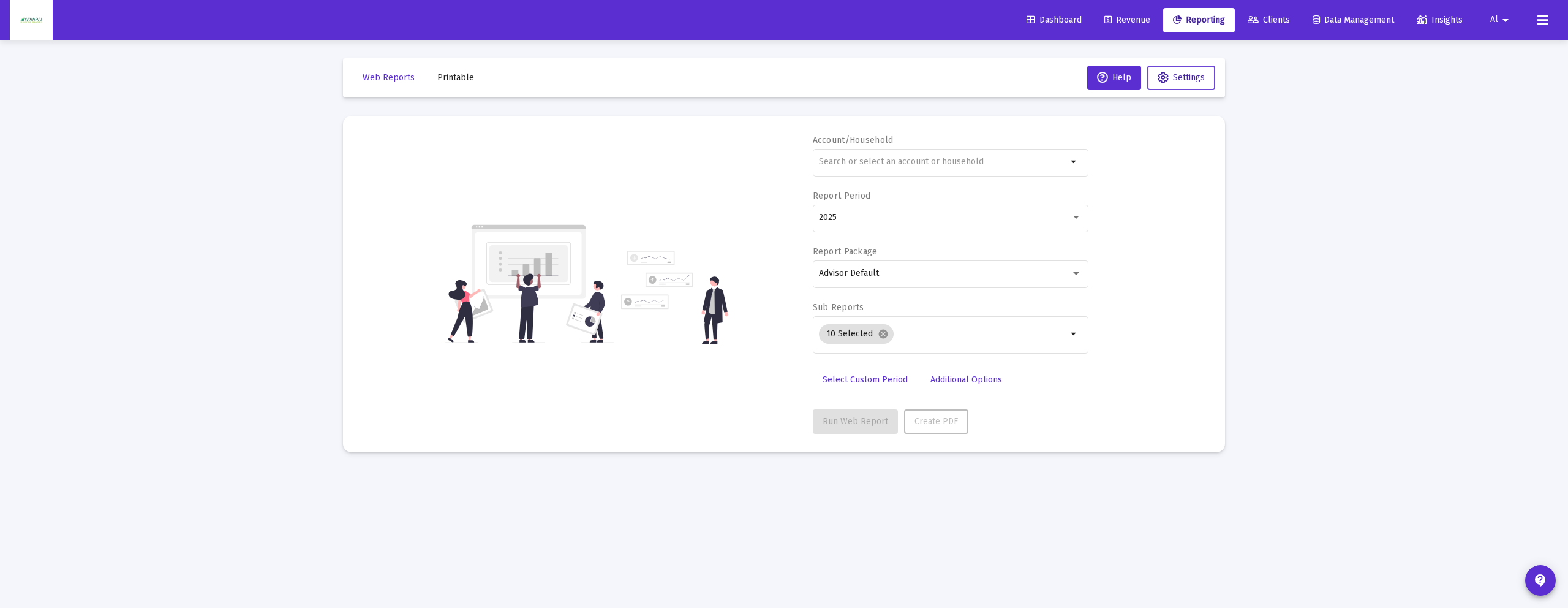
click at [1183, 81] on span "Settings" at bounding box center [1189, 78] width 32 height 11
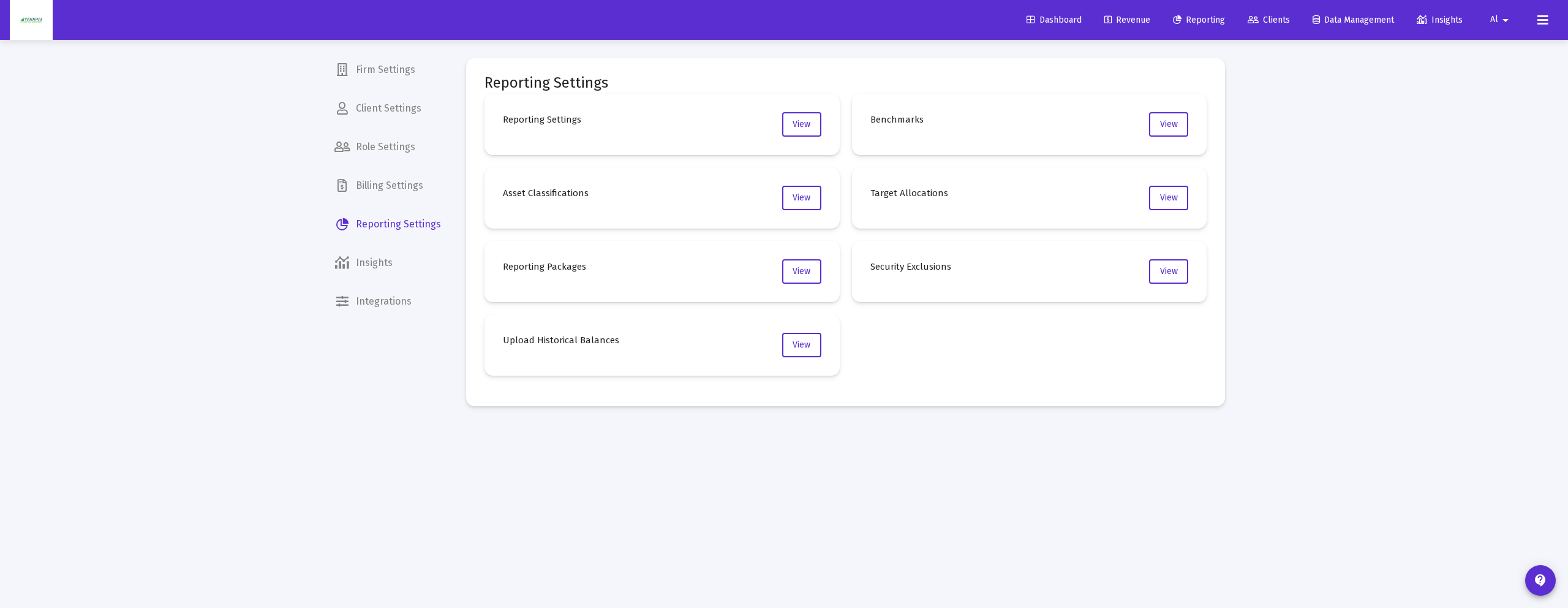
click at [1186, 13] on link "Reporting" at bounding box center [1198, 20] width 72 height 24
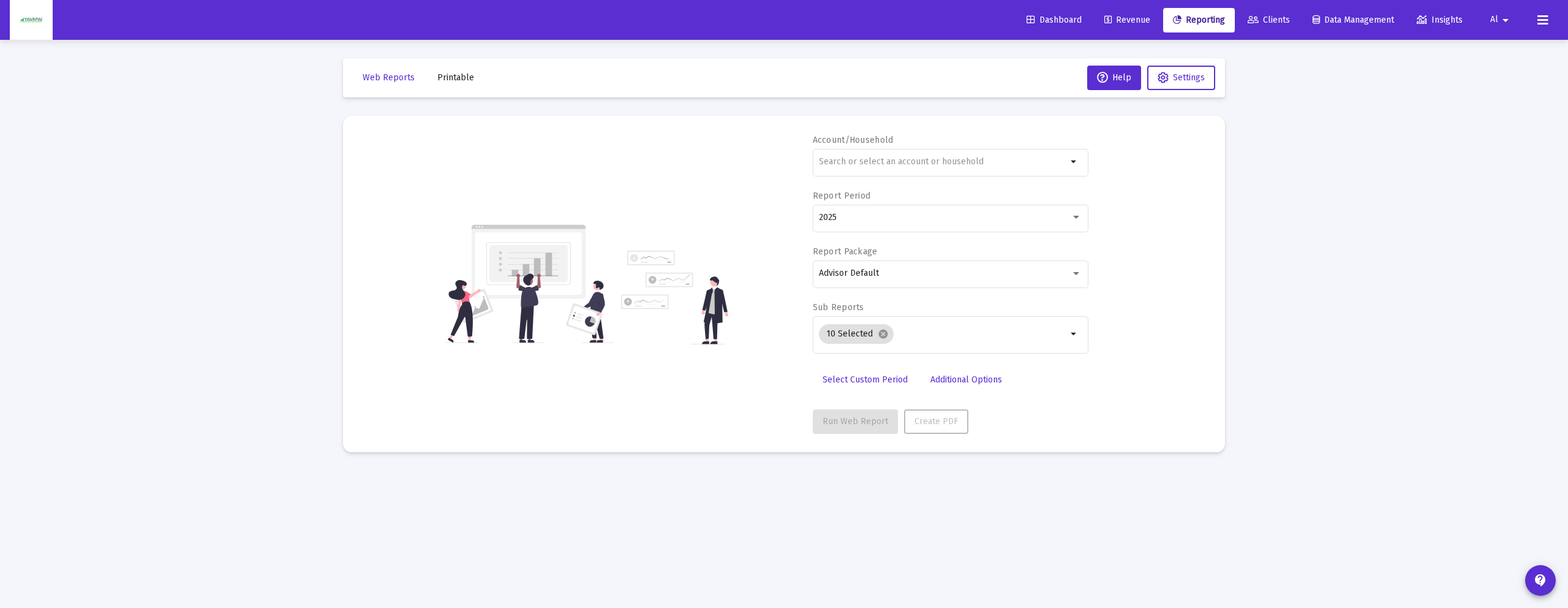
click at [449, 81] on span "Printable" at bounding box center [456, 78] width 37 height 11
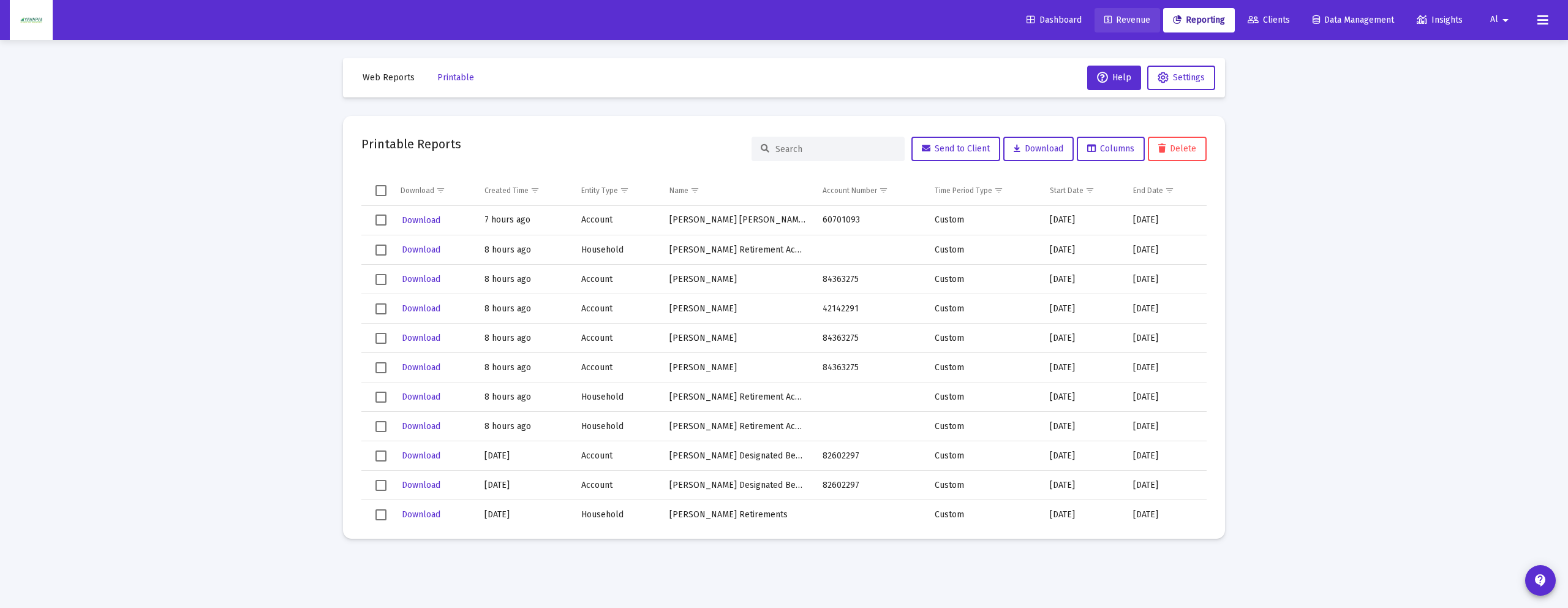
click at [1135, 21] on span "Revenue" at bounding box center [1127, 20] width 46 height 11
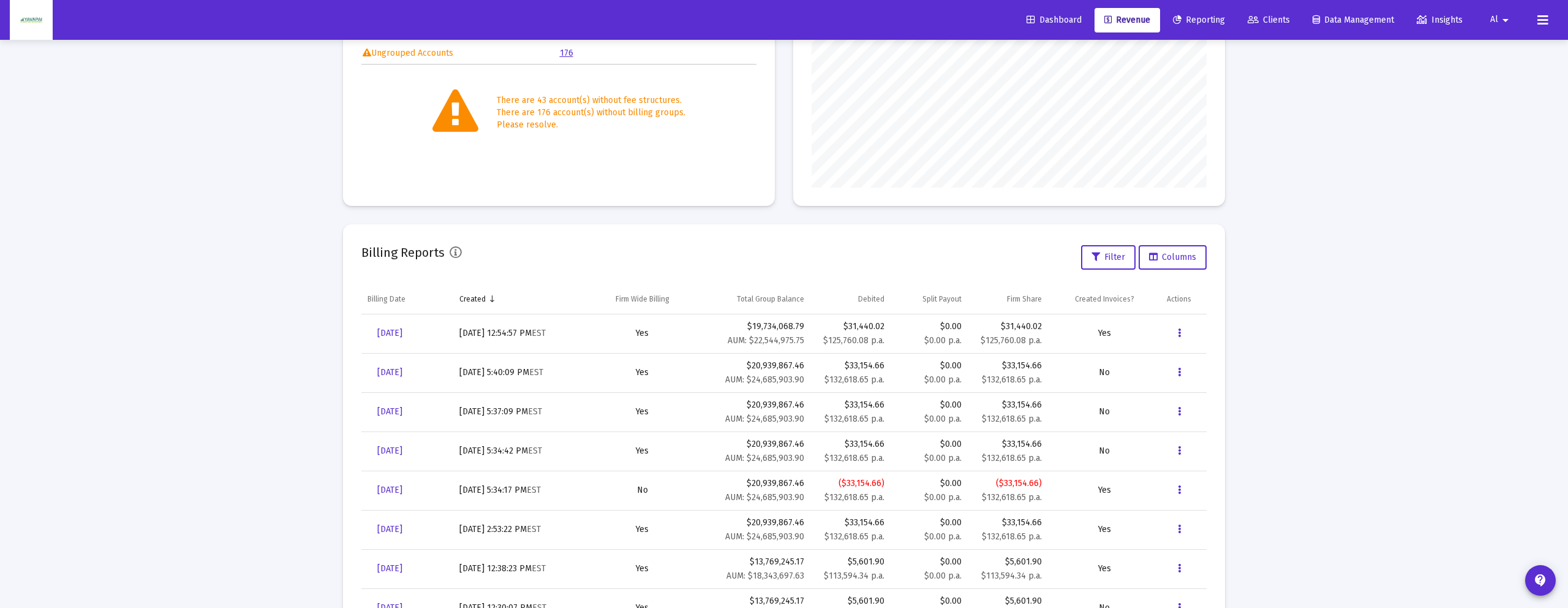
scroll to position [235, 0]
